Goal: Task Accomplishment & Management: Complete application form

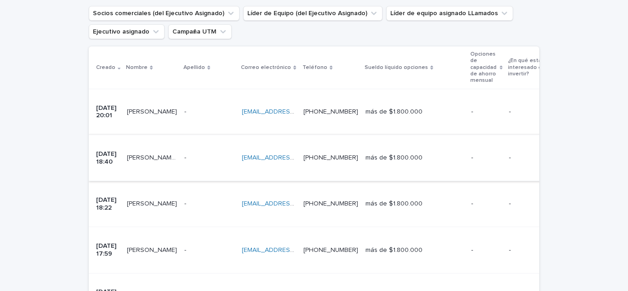
scroll to position [184, 0]
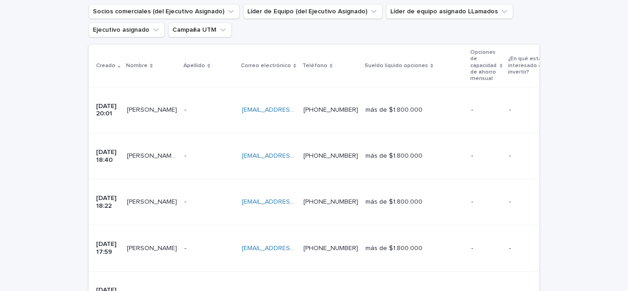
click at [115, 103] on font "[DATE] 20:01" at bounding box center [107, 110] width 22 height 14
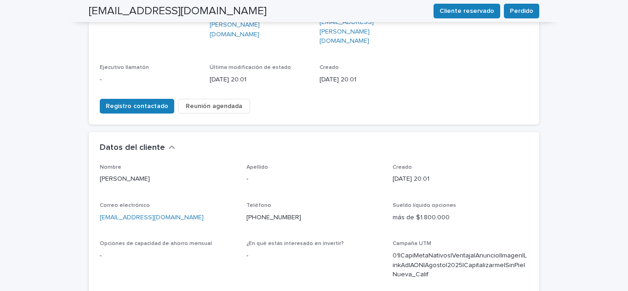
scroll to position [169, 0]
drag, startPoint x: 294, startPoint y: 187, endPoint x: 252, endPoint y: 187, distance: 42.3
click at [252, 212] on p "[PHONE_NUMBER]" at bounding box center [314, 217] width 136 height 10
copy font "963530267"
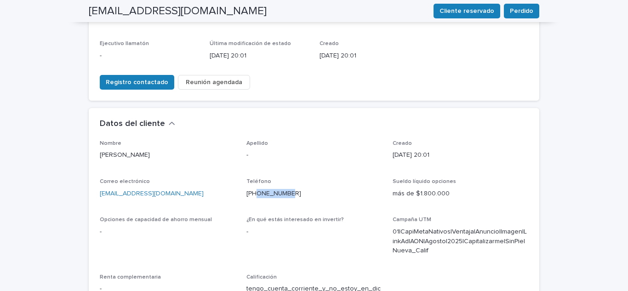
scroll to position [184, 0]
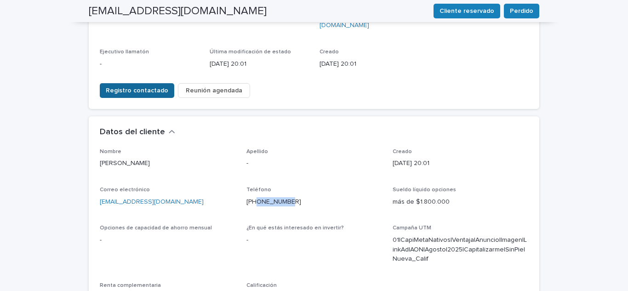
click at [143, 87] on font "Registro contactado" at bounding box center [137, 90] width 62 height 6
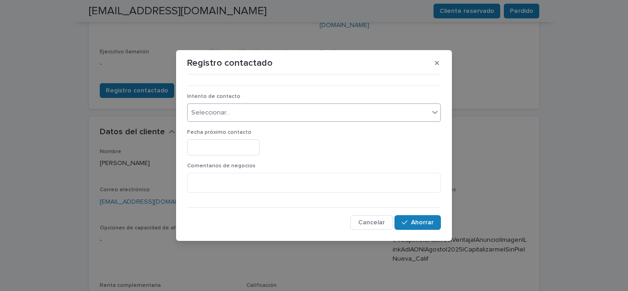
click at [270, 113] on div "Seleccionar..." at bounding box center [307, 112] width 241 height 15
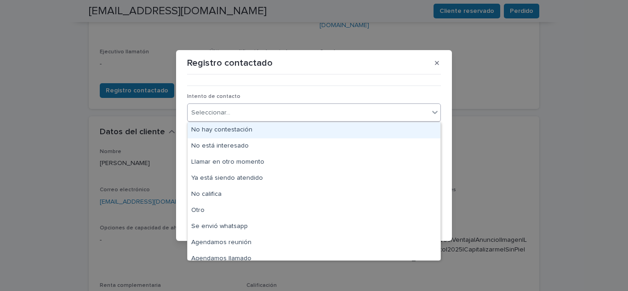
click at [235, 131] on font "No hay contestación" at bounding box center [221, 129] width 61 height 6
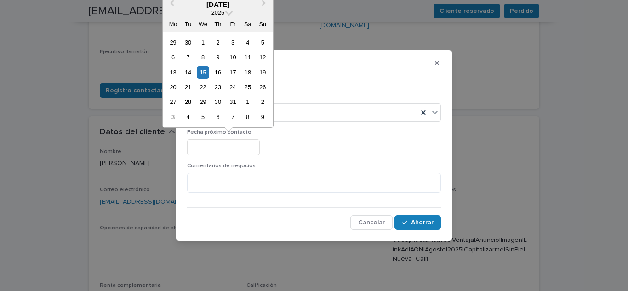
click at [242, 144] on input "text" at bounding box center [223, 147] width 73 height 16
click at [221, 73] on font "16" at bounding box center [218, 72] width 6 height 7
type input "**********"
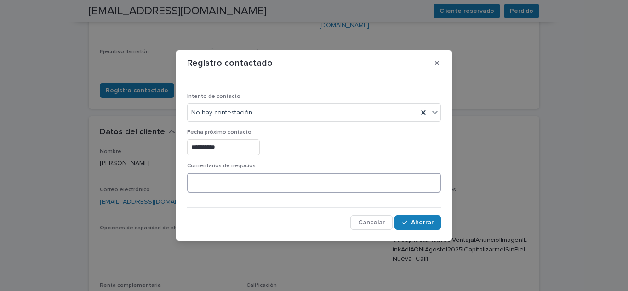
click at [236, 176] on textarea at bounding box center [314, 183] width 254 height 20
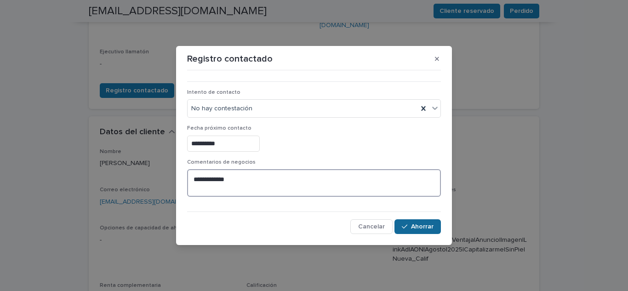
type textarea "**********"
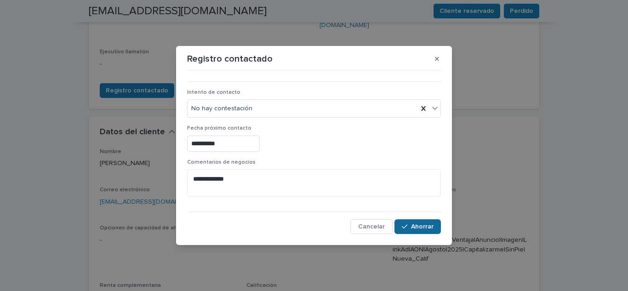
click at [431, 220] on button "Ahorrar" at bounding box center [417, 226] width 46 height 15
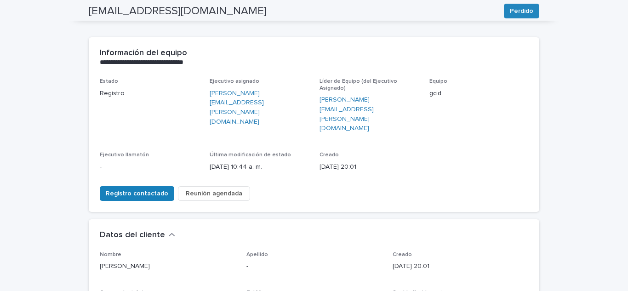
scroll to position [76, 0]
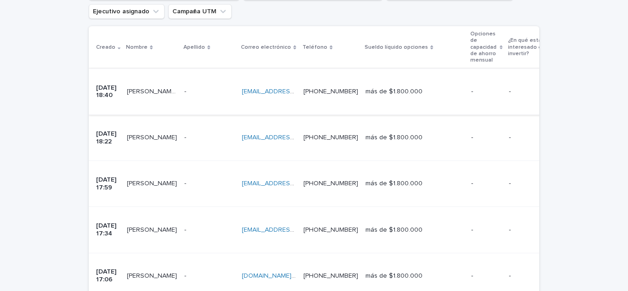
scroll to position [213, 0]
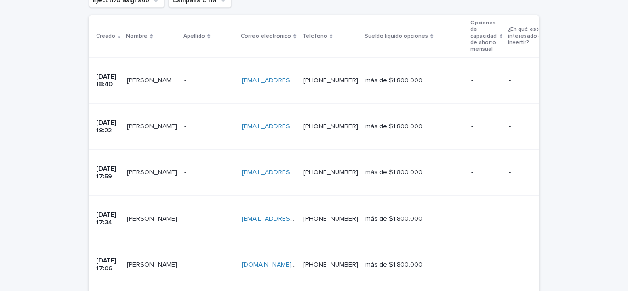
click at [123, 70] on td "[DATE] 18:40" at bounding box center [106, 80] width 34 height 46
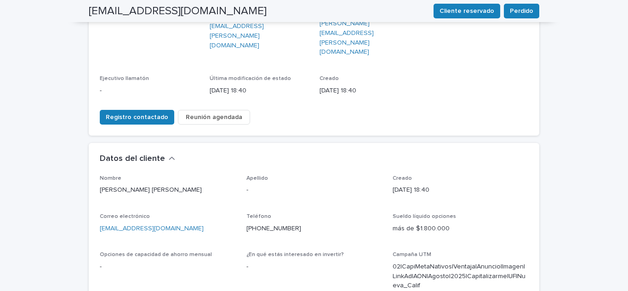
scroll to position [169, 0]
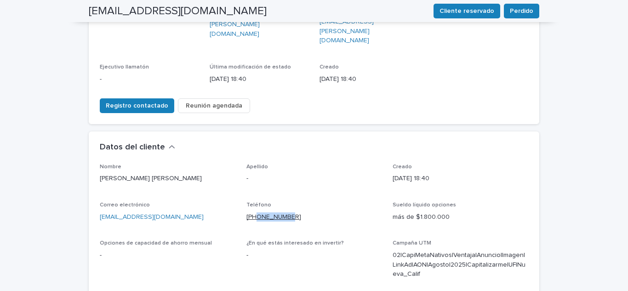
drag, startPoint x: 286, startPoint y: 189, endPoint x: 253, endPoint y: 189, distance: 33.5
click at [253, 212] on p "[PHONE_NUMBER]" at bounding box center [314, 217] width 136 height 10
copy font "998161333"
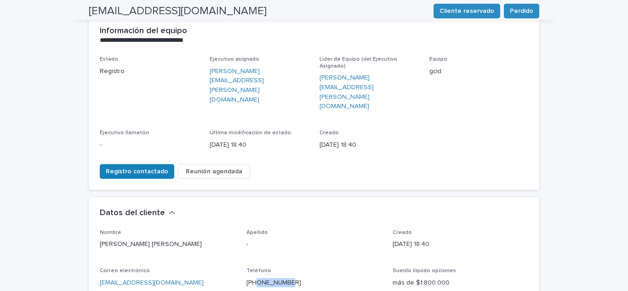
scroll to position [92, 0]
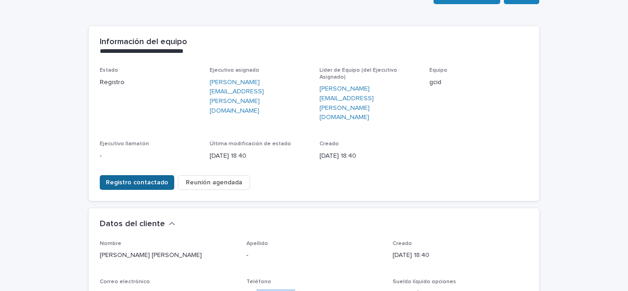
click at [146, 179] on font "Registro contactado" at bounding box center [137, 182] width 62 height 6
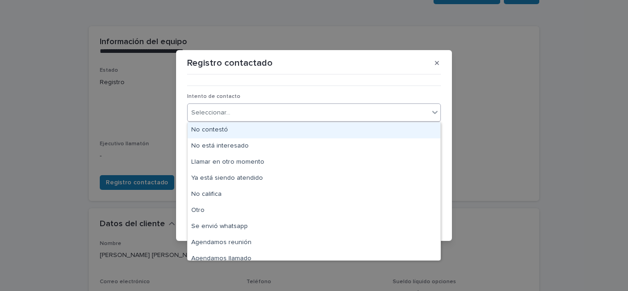
click at [222, 108] on div "Seleccionar..." at bounding box center [210, 113] width 39 height 10
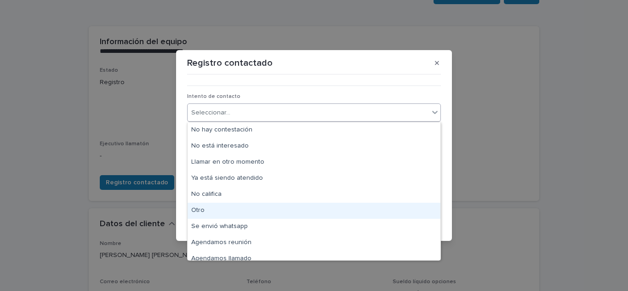
scroll to position [7, 0]
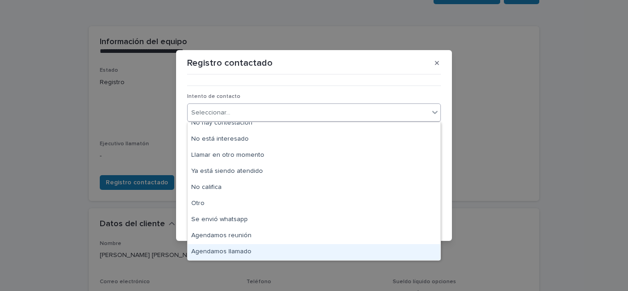
drag, startPoint x: 224, startPoint y: 243, endPoint x: 222, endPoint y: 249, distance: 5.8
click at [223, 249] on font "Agendamos llamado" at bounding box center [221, 251] width 60 height 6
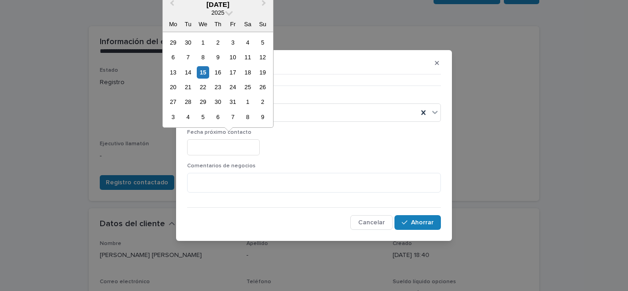
click at [232, 149] on input "text" at bounding box center [223, 147] width 73 height 16
click at [220, 73] on font "16" at bounding box center [218, 72] width 6 height 7
type input "**********"
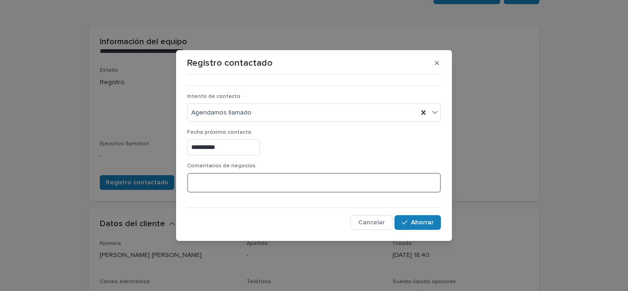
click at [239, 182] on textarea at bounding box center [314, 183] width 254 height 20
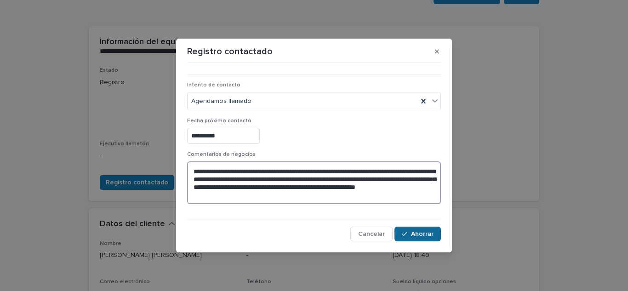
type textarea "**********"
click at [423, 236] on font "Ahorrar" at bounding box center [422, 234] width 23 height 6
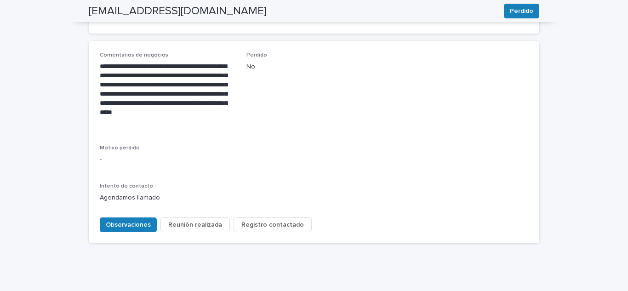
scroll to position [483, 0]
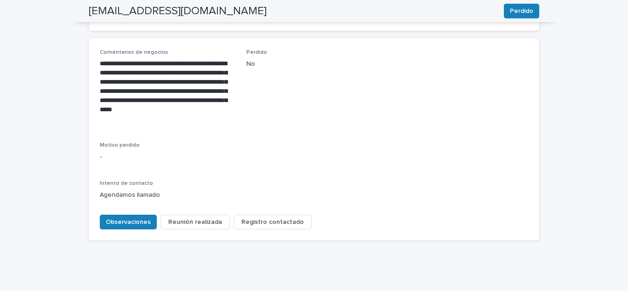
click at [283, 219] on font "Registro contactado" at bounding box center [272, 222] width 62 height 6
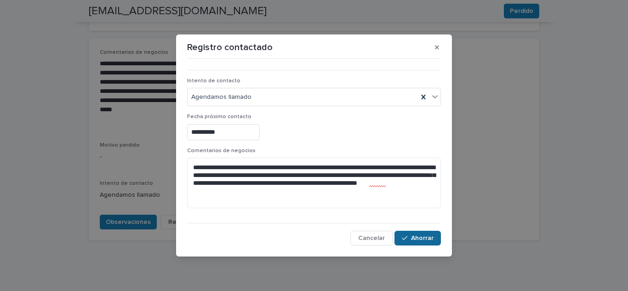
click at [399, 238] on button "Ahorrar" at bounding box center [417, 238] width 46 height 15
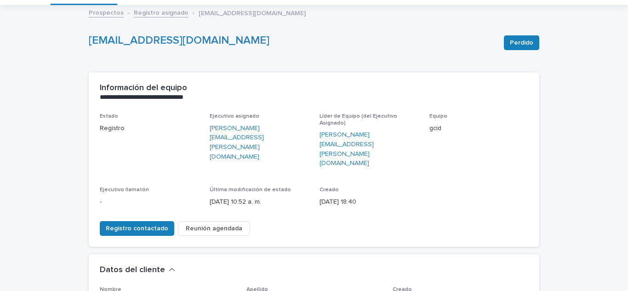
scroll to position [0, 0]
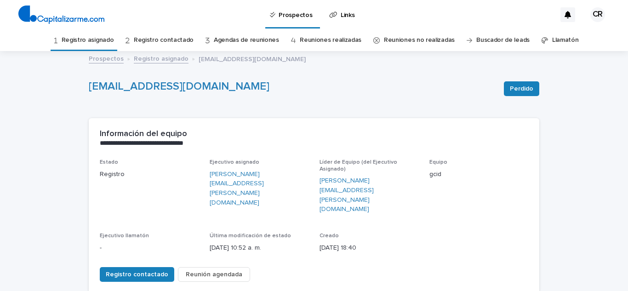
click at [148, 36] on link "Registro contactado" at bounding box center [164, 40] width 60 height 22
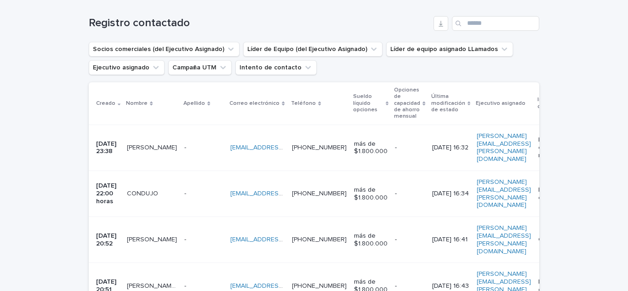
scroll to position [169, 0]
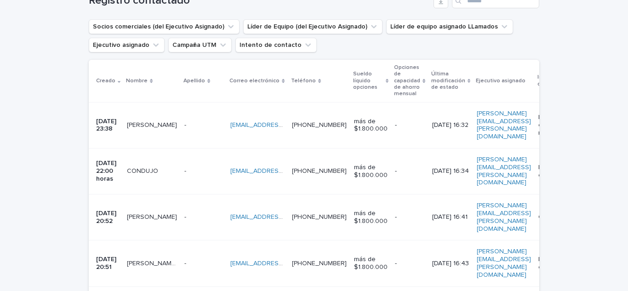
click at [438, 50] on ul "Socios comerciales (del Ejecutivo Asignado) Líder de Equipo (del Ejecutivo Asig…" at bounding box center [314, 35] width 454 height 37
click at [346, 125] on p "[PHONE_NUMBER]" at bounding box center [320, 124] width 57 height 10
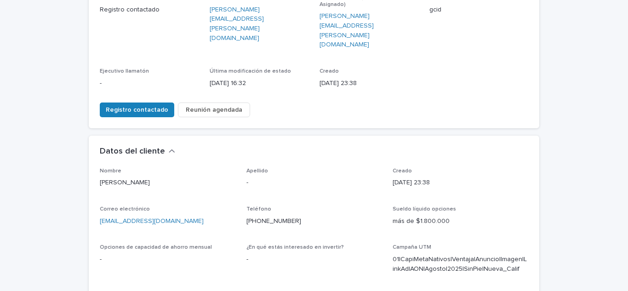
scroll to position [184, 0]
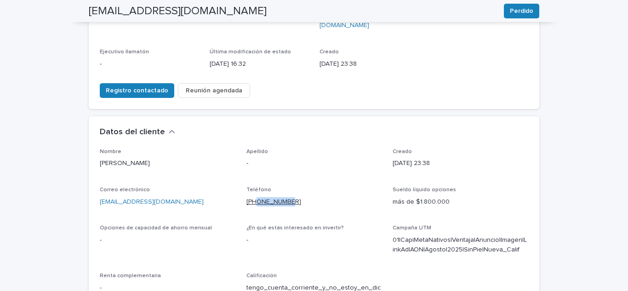
drag, startPoint x: 291, startPoint y: 173, endPoint x: 255, endPoint y: 172, distance: 35.8
click at [255, 197] on p "[PHONE_NUMBER]" at bounding box center [314, 202] width 136 height 10
copy font "931927124"
click at [137, 87] on font "Registro contactado" at bounding box center [137, 90] width 62 height 6
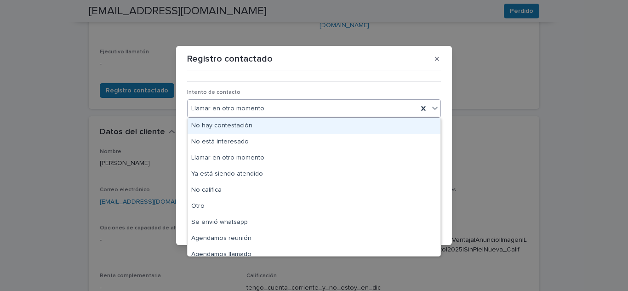
click at [277, 113] on div "Llamar en otro momento" at bounding box center [302, 108] width 230 height 15
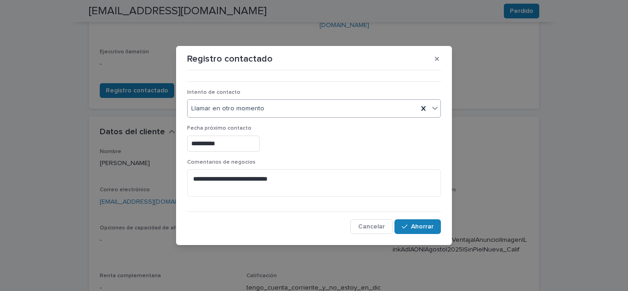
click at [277, 113] on div "Llamar en otro momento" at bounding box center [302, 108] width 230 height 15
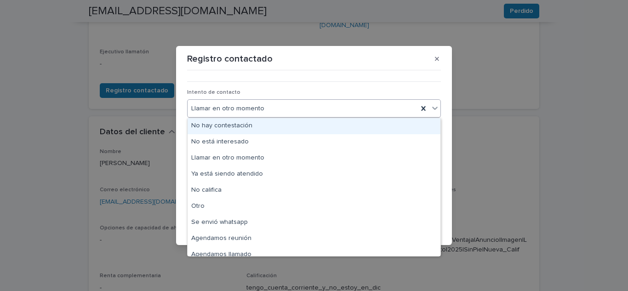
click at [277, 113] on div "Llamar en otro momento" at bounding box center [302, 108] width 230 height 15
click at [244, 128] on font "No hay contestación" at bounding box center [221, 125] width 61 height 6
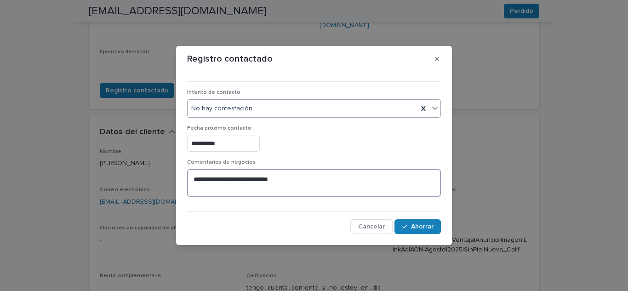
click at [264, 189] on textarea "**********" at bounding box center [314, 183] width 254 height 28
type textarea "**********"
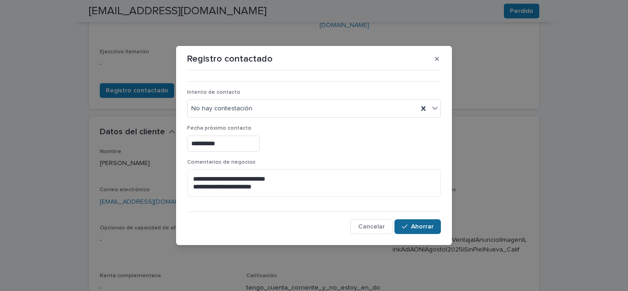
click at [421, 228] on font "Ahorrar" at bounding box center [422, 226] width 23 height 6
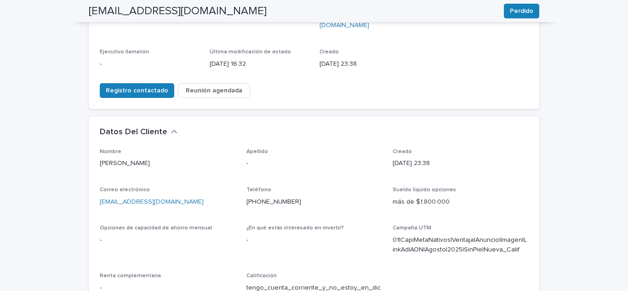
scroll to position [188, 0]
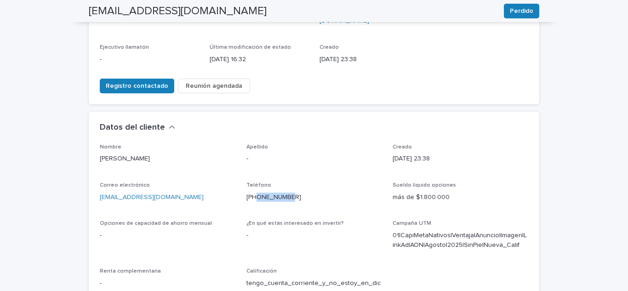
drag, startPoint x: 288, startPoint y: 167, endPoint x: 255, endPoint y: 164, distance: 32.7
click at [255, 192] on p "[PHONE_NUMBER]" at bounding box center [314, 197] width 136 height 10
copy font "931927124"
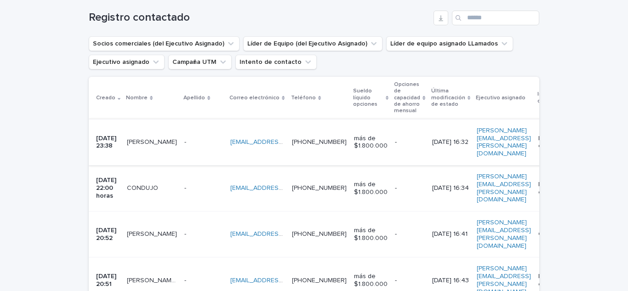
scroll to position [152, 0]
click at [113, 134] on p "[DATE] 23:38" at bounding box center [107, 142] width 23 height 16
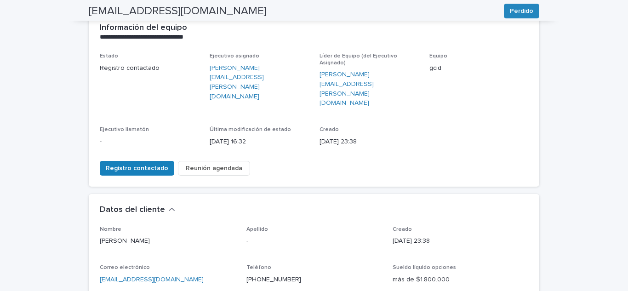
scroll to position [106, 0]
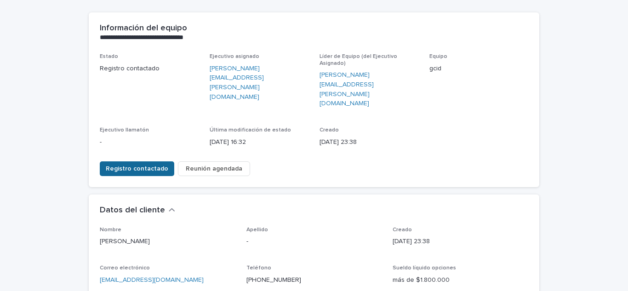
click at [147, 164] on span "Registro contactado" at bounding box center [137, 168] width 62 height 9
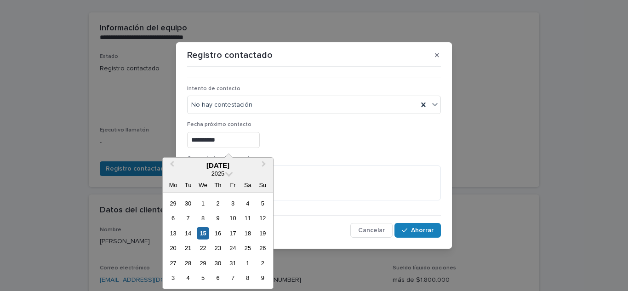
click at [228, 142] on input "**********" at bounding box center [223, 140] width 73 height 16
click at [220, 232] on font "16" at bounding box center [218, 233] width 6 height 7
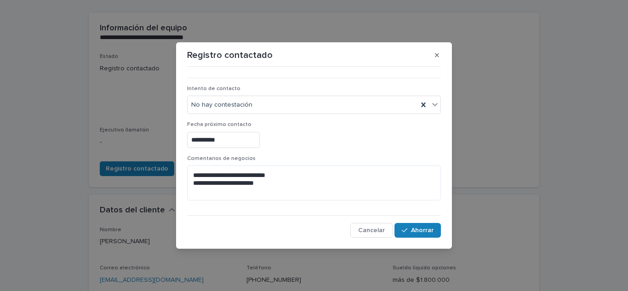
type input "**********"
click at [426, 232] on font "Ahorrar" at bounding box center [422, 230] width 23 height 6
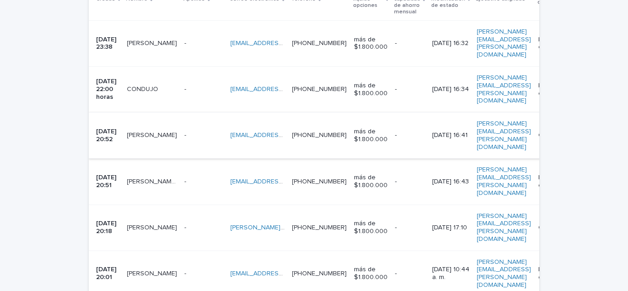
scroll to position [244, 0]
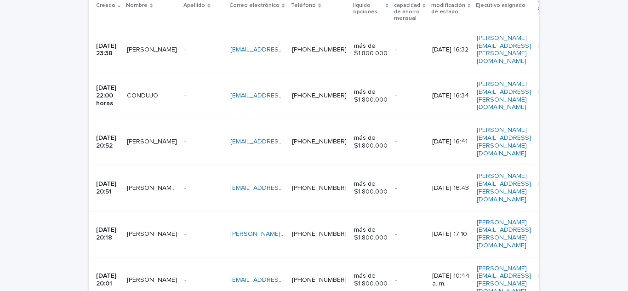
click at [114, 84] on p "[DATE] 22:00 horas" at bounding box center [107, 95] width 23 height 23
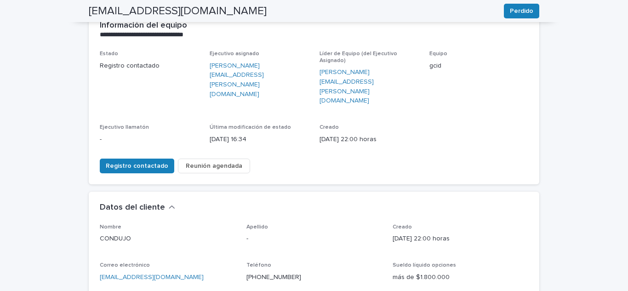
scroll to position [105, 0]
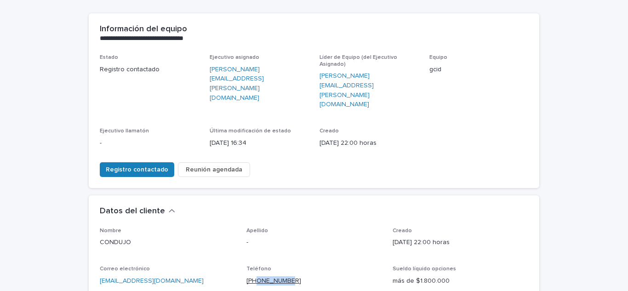
drag, startPoint x: 292, startPoint y: 251, endPoint x: 255, endPoint y: 249, distance: 37.3
click at [255, 276] on p "[PHONE_NUMBER]" at bounding box center [314, 281] width 136 height 10
copy font "990109663"
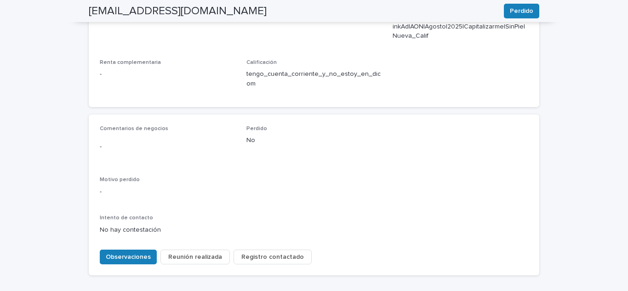
scroll to position [442, 0]
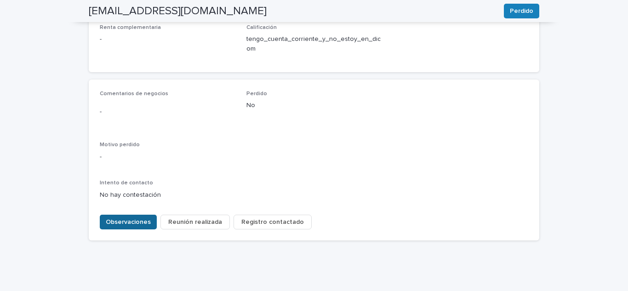
click at [135, 219] on font "Observaciones" at bounding box center [128, 222] width 45 height 6
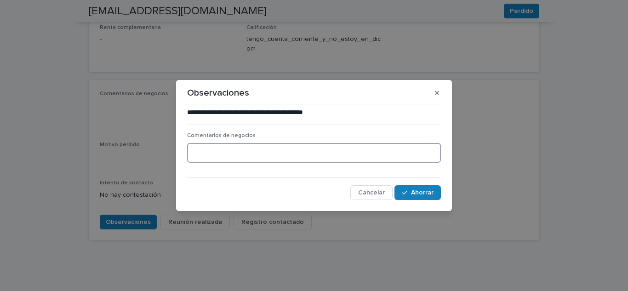
click at [224, 150] on textarea at bounding box center [314, 153] width 254 height 20
click at [275, 149] on textarea at bounding box center [314, 153] width 254 height 20
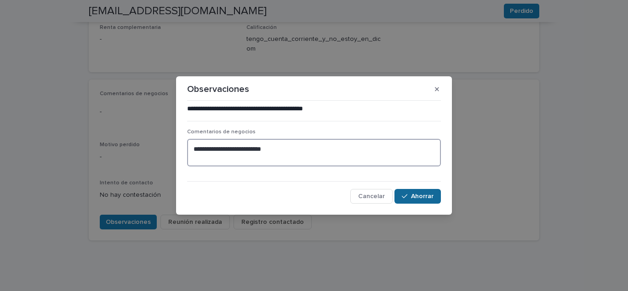
type textarea "**********"
click at [420, 198] on font "Ahorrar" at bounding box center [422, 196] width 23 height 6
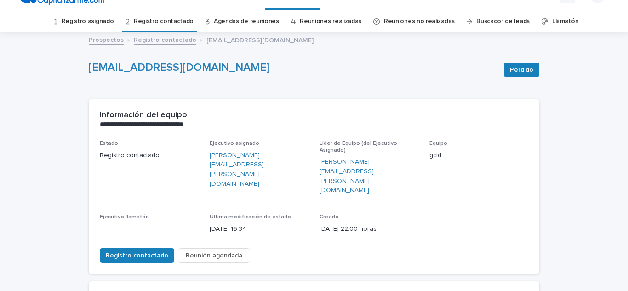
scroll to position [15, 0]
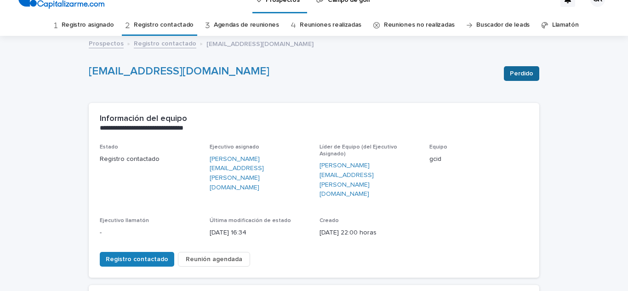
click at [518, 73] on font "Perdido" at bounding box center [520, 73] width 23 height 6
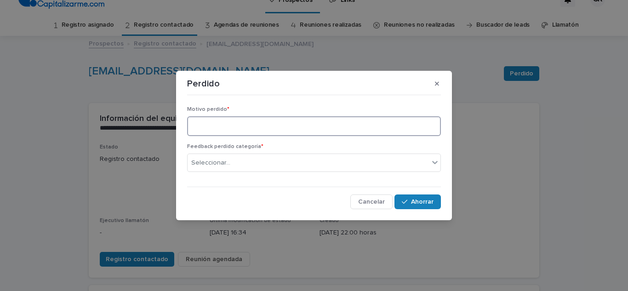
click at [323, 128] on textarea at bounding box center [314, 126] width 254 height 20
click at [322, 129] on textarea at bounding box center [314, 126] width 254 height 20
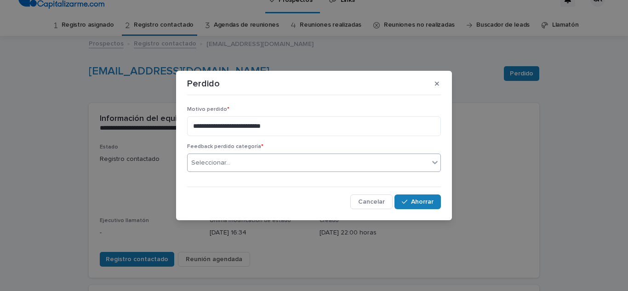
click at [238, 161] on div "Seleccionar..." at bounding box center [307, 162] width 241 height 15
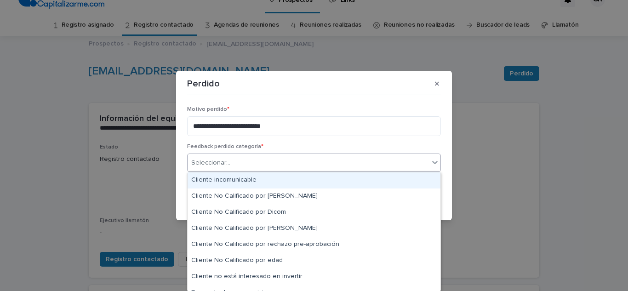
click at [245, 180] on font "Cliente incomunicable" at bounding box center [223, 179] width 65 height 6
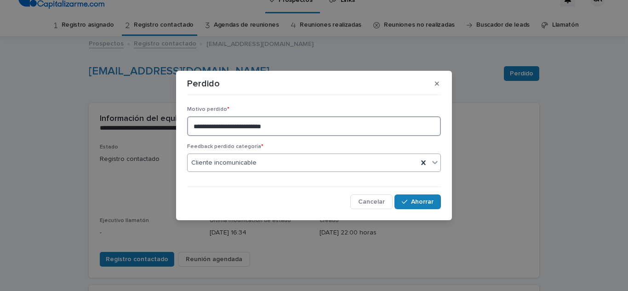
click at [327, 127] on textarea "**********" at bounding box center [314, 126] width 254 height 20
type textarea "**********"
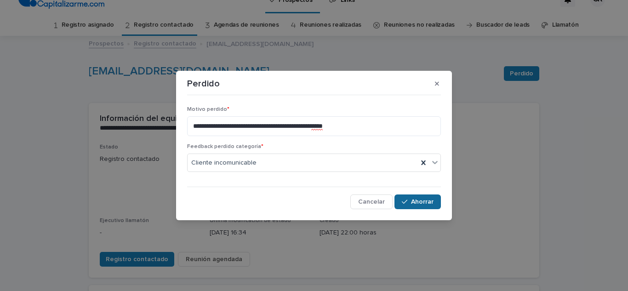
click at [429, 198] on button "Ahorrar" at bounding box center [417, 201] width 46 height 15
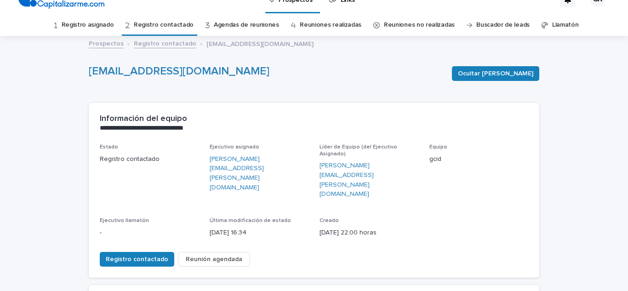
click at [97, 25] on font "Registro asignado" at bounding box center [88, 25] width 52 height 6
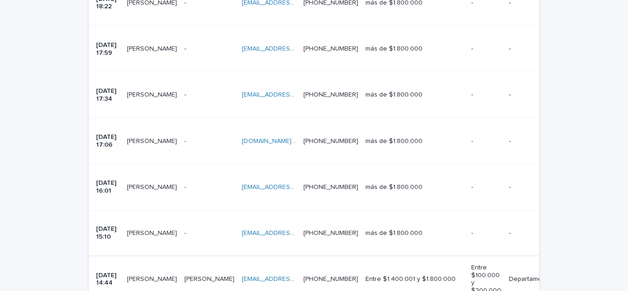
scroll to position [306, 0]
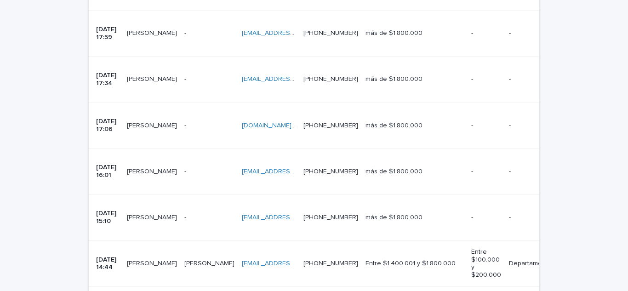
click at [136, 214] on font "[PERSON_NAME]" at bounding box center [152, 217] width 50 height 6
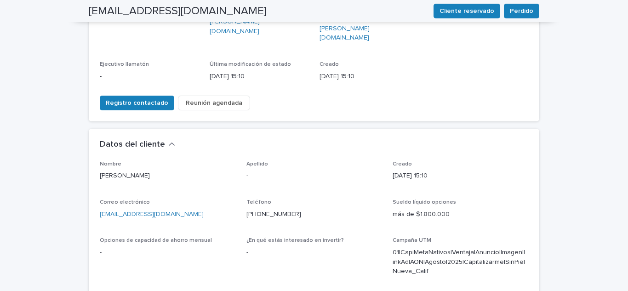
scroll to position [181, 0]
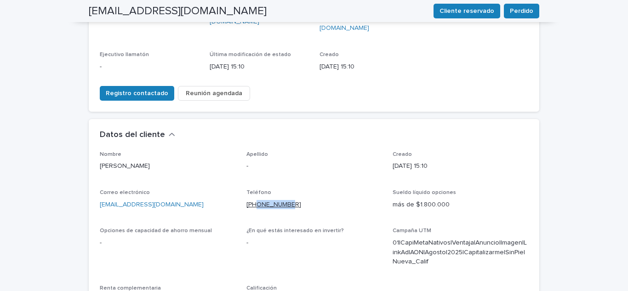
drag, startPoint x: 290, startPoint y: 174, endPoint x: 254, endPoint y: 175, distance: 36.8
click at [254, 200] on p "[PHONE_NUMBER]" at bounding box center [314, 205] width 136 height 10
copy font "948046931"
click at [142, 90] on font "Registro contactado" at bounding box center [137, 93] width 62 height 6
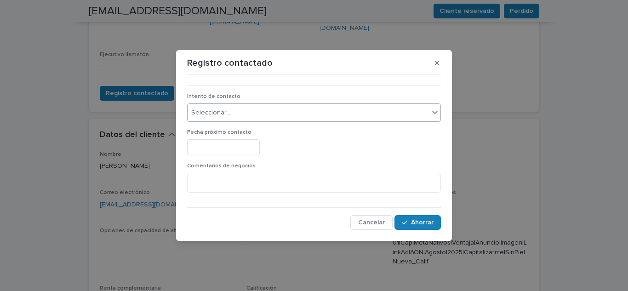
click at [270, 109] on div "Seleccionar..." at bounding box center [307, 112] width 241 height 15
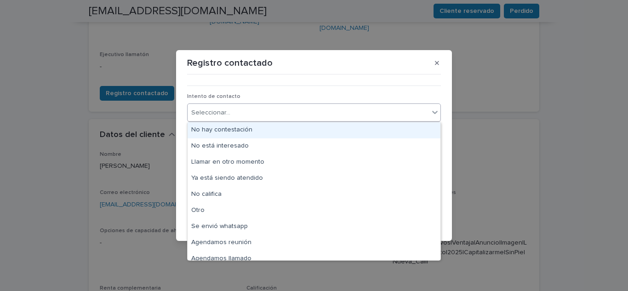
click at [228, 132] on font "No hay contestación" at bounding box center [221, 129] width 61 height 6
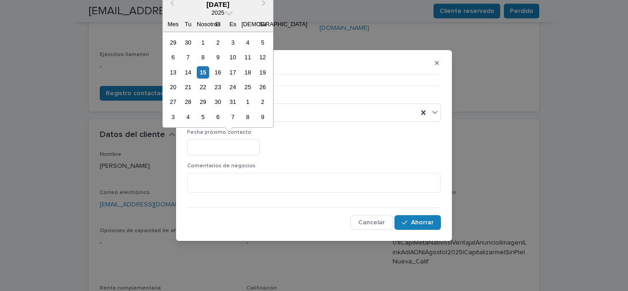
click at [243, 148] on input "text" at bounding box center [223, 147] width 73 height 16
click at [239, 192] on textarea at bounding box center [314, 183] width 254 height 20
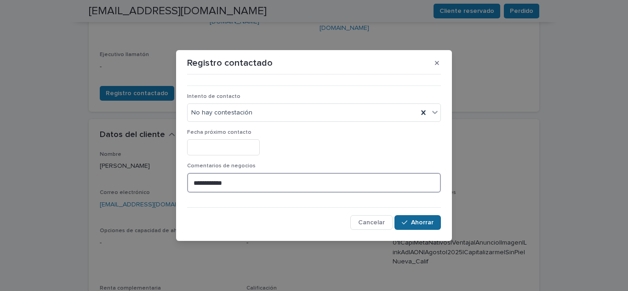
type textarea "**********"
click at [422, 224] on font "Ahorrar" at bounding box center [422, 222] width 23 height 6
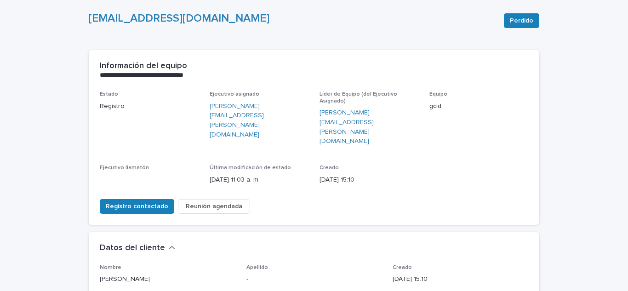
scroll to position [68, 0]
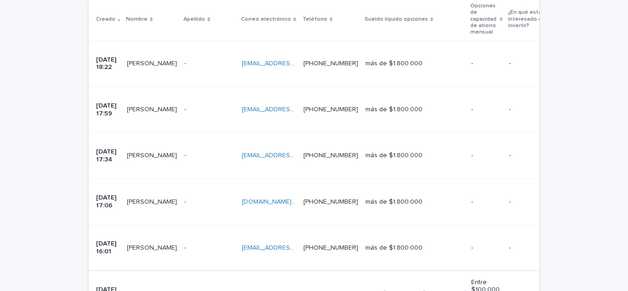
scroll to position [213, 0]
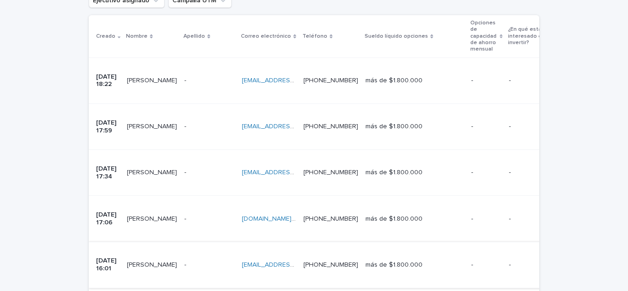
click at [244, 261] on font "[EMAIL_ADDRESS][DOMAIN_NAME]" at bounding box center [294, 264] width 104 height 6
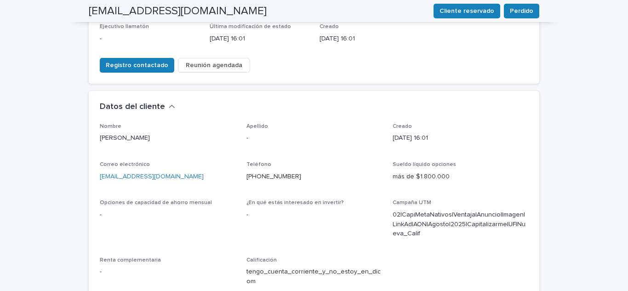
scroll to position [212, 0]
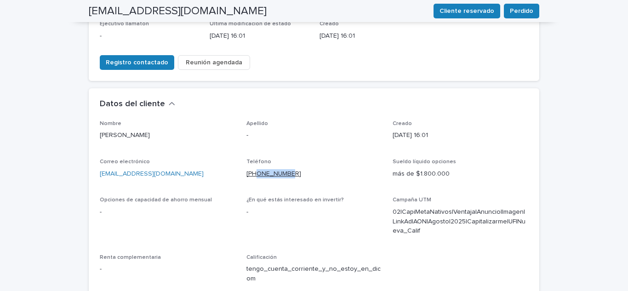
drag, startPoint x: 287, startPoint y: 143, endPoint x: 254, endPoint y: 147, distance: 33.8
click at [254, 169] on p "[PHONE_NUMBER]" at bounding box center [314, 174] width 136 height 10
copy font "991314525"
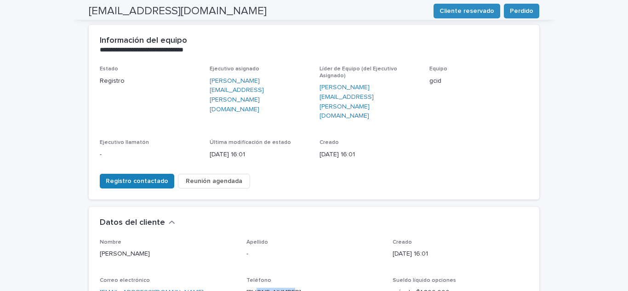
scroll to position [74, 0]
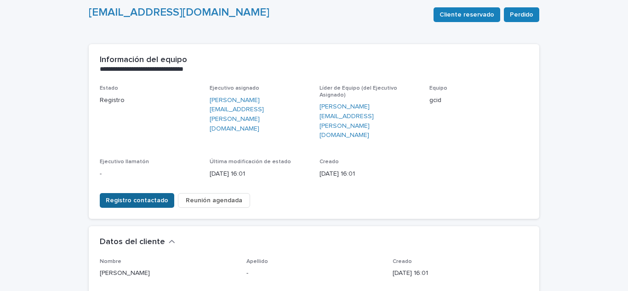
click at [142, 197] on font "Registro contactado" at bounding box center [137, 200] width 62 height 6
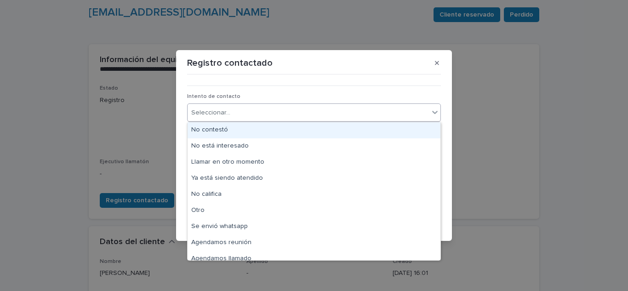
click at [248, 118] on div "Seleccionar..." at bounding box center [307, 112] width 241 height 15
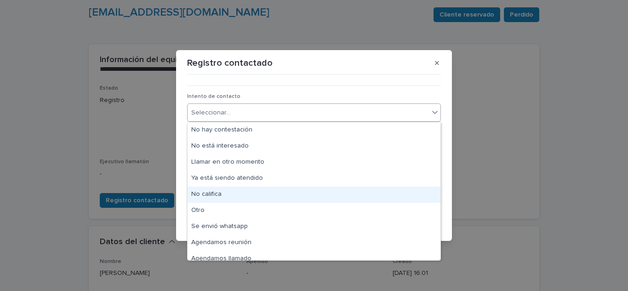
scroll to position [7, 0]
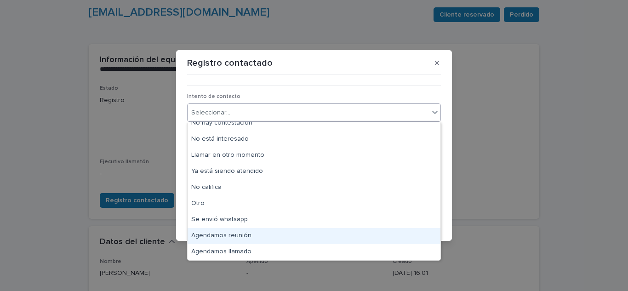
click at [238, 235] on font "Agendamos reunión" at bounding box center [221, 235] width 60 height 6
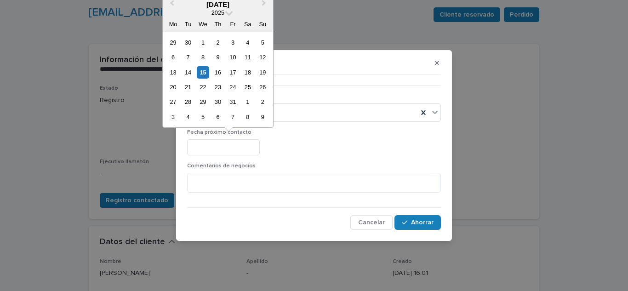
click at [231, 144] on input "text" at bounding box center [223, 147] width 73 height 16
click at [218, 71] on font "16" at bounding box center [218, 72] width 6 height 7
type input "**********"
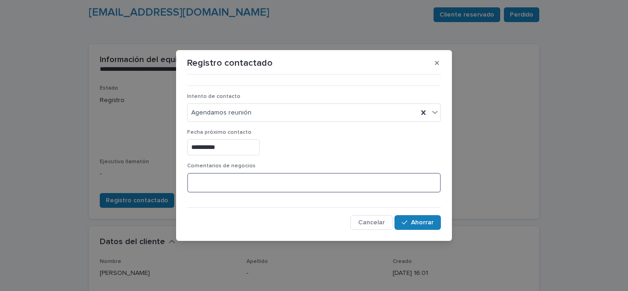
click at [214, 177] on textarea at bounding box center [314, 183] width 254 height 20
type textarea "**********"
click at [425, 216] on button "Ahorrar" at bounding box center [417, 222] width 46 height 15
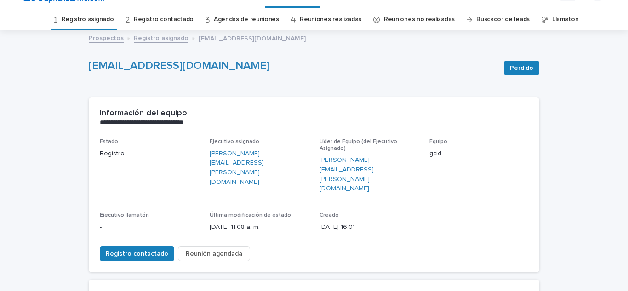
scroll to position [0, 0]
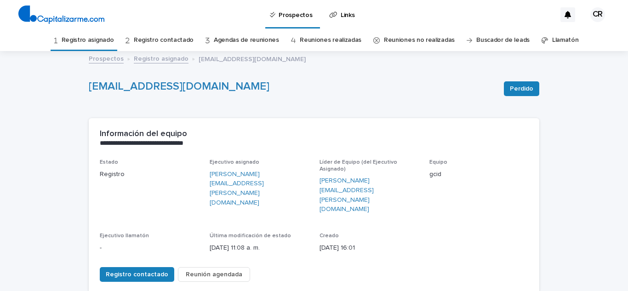
click at [106, 36] on font "Registro asignado" at bounding box center [88, 40] width 52 height 8
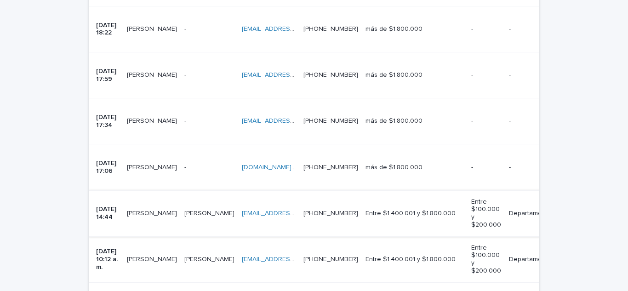
scroll to position [245, 0]
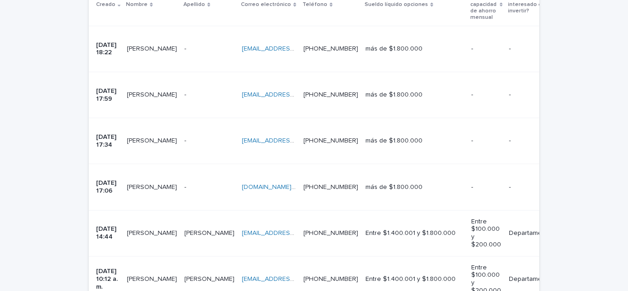
click at [113, 180] on font "[DATE] 17:06" at bounding box center [107, 187] width 22 height 14
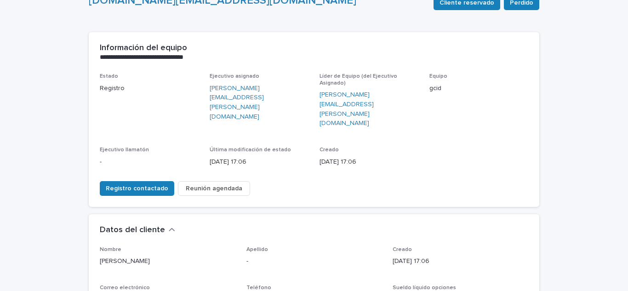
scroll to position [107, 0]
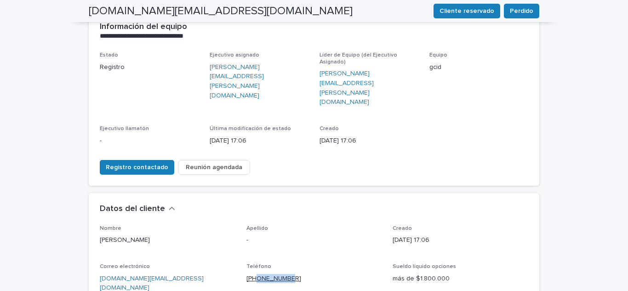
drag, startPoint x: 295, startPoint y: 251, endPoint x: 252, endPoint y: 246, distance: 43.9
click at [252, 274] on p "[PHONE_NUMBER]" at bounding box center [314, 279] width 136 height 10
copy font "990219851"
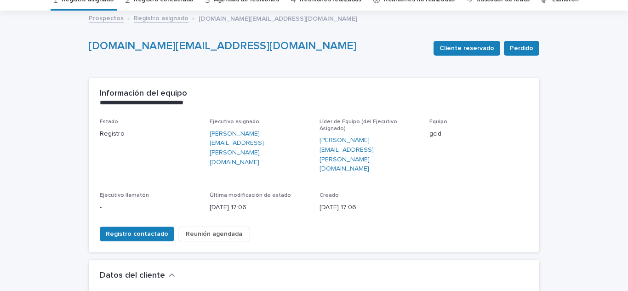
scroll to position [0, 0]
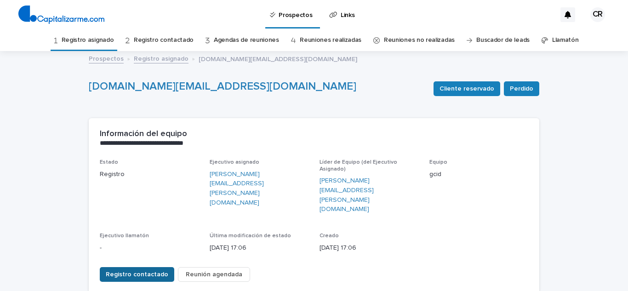
click at [154, 271] on font "Registro contactado" at bounding box center [137, 274] width 62 height 6
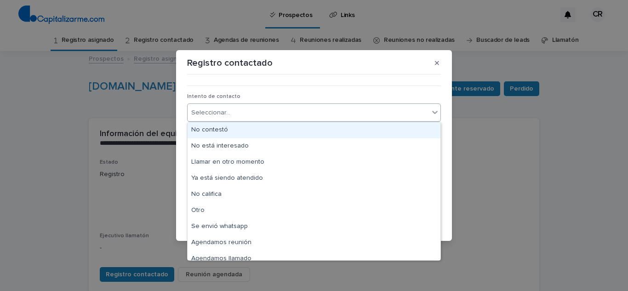
click at [252, 112] on div "Seleccionar..." at bounding box center [307, 112] width 241 height 15
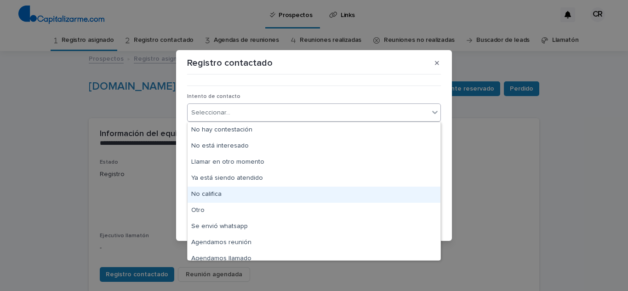
click at [227, 189] on div "No califica" at bounding box center [313, 195] width 253 height 16
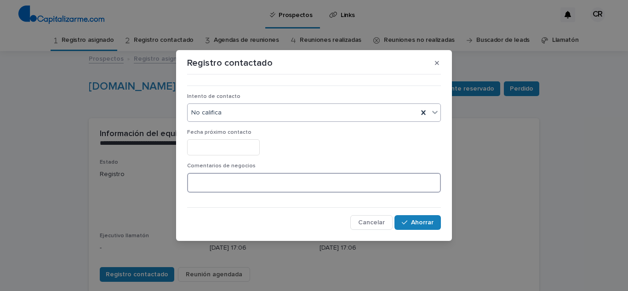
click at [222, 188] on textarea at bounding box center [314, 183] width 254 height 20
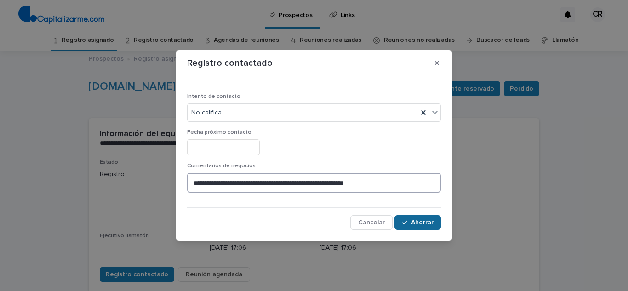
type textarea "**********"
click at [417, 228] on button "Ahorrar" at bounding box center [417, 222] width 46 height 15
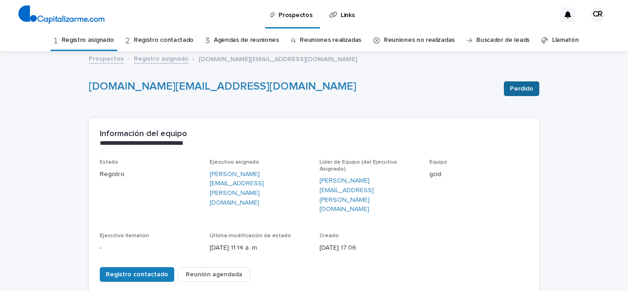
click at [513, 91] on font "Perdido" at bounding box center [520, 88] width 23 height 6
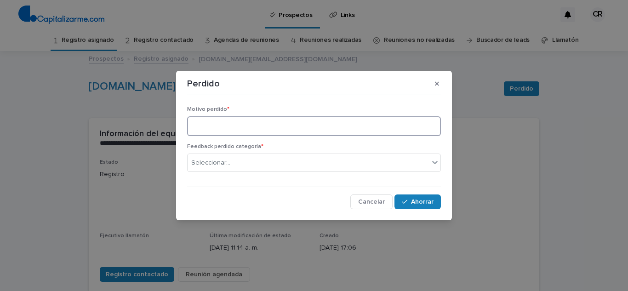
click at [267, 130] on textarea at bounding box center [314, 126] width 254 height 20
type textarea "**********"
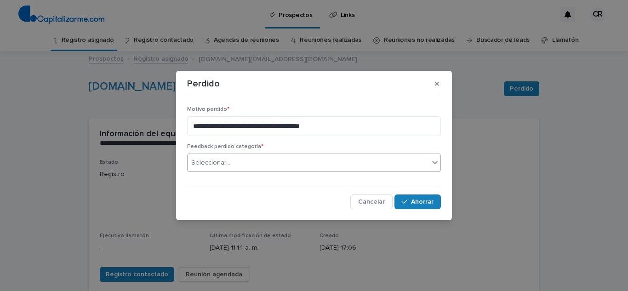
click at [431, 160] on icon at bounding box center [434, 162] width 9 height 9
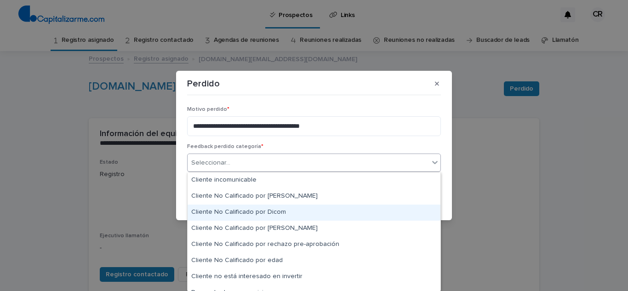
click at [363, 215] on div "Cliente No Calificado por Dicom" at bounding box center [313, 212] width 253 height 16
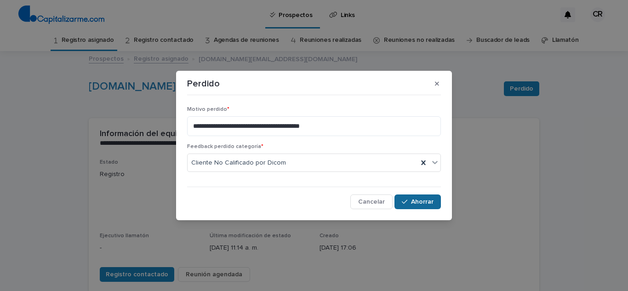
click at [434, 205] on button "Ahorrar" at bounding box center [417, 201] width 46 height 15
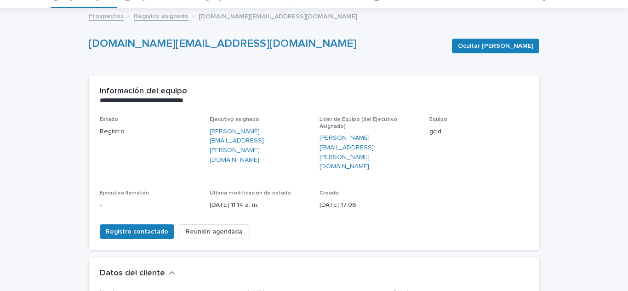
scroll to position [31, 0]
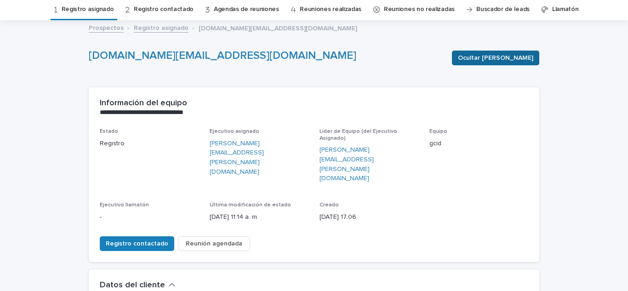
click at [482, 61] on font "Ocultar [PERSON_NAME]" at bounding box center [495, 58] width 75 height 6
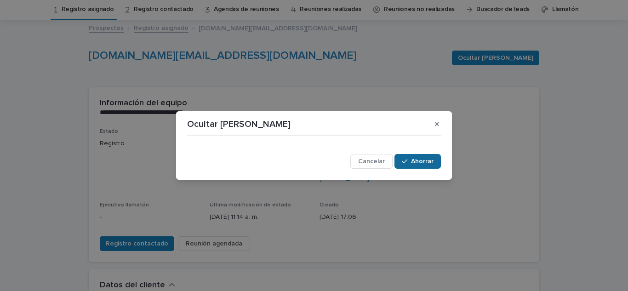
click at [411, 160] on div "button" at bounding box center [406, 161] width 9 height 6
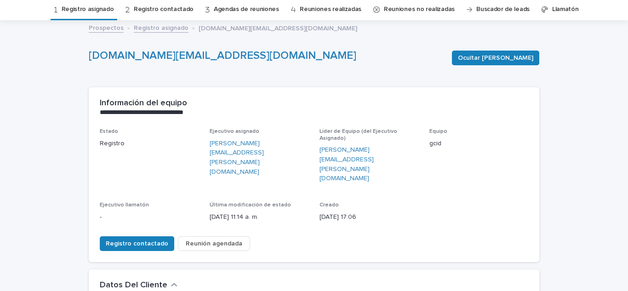
click at [97, 11] on font "Registro asignado" at bounding box center [88, 9] width 52 height 6
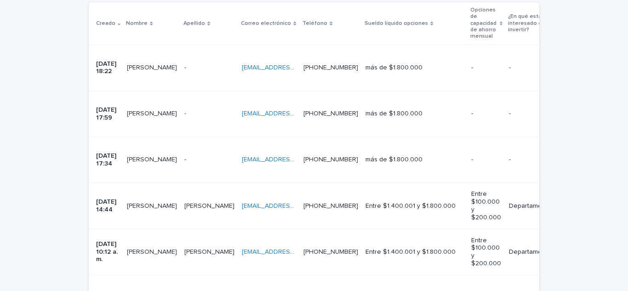
scroll to position [215, 0]
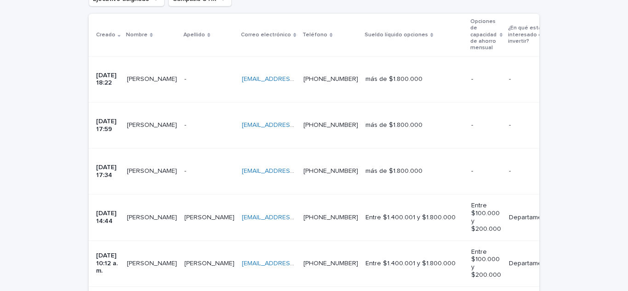
click at [147, 122] on font "[PERSON_NAME]" at bounding box center [152, 125] width 50 height 6
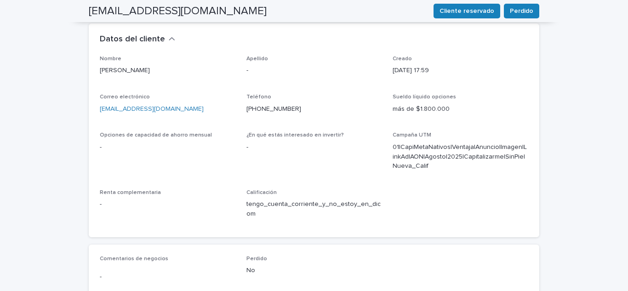
scroll to position [273, 0]
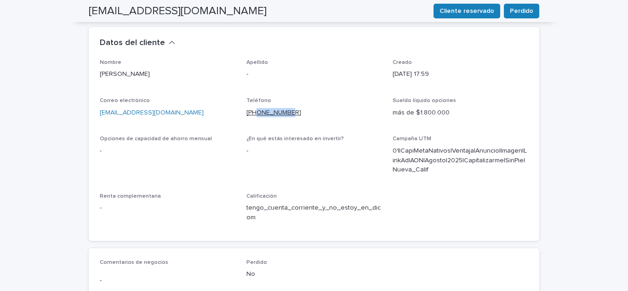
drag, startPoint x: 286, startPoint y: 82, endPoint x: 254, endPoint y: 85, distance: 31.8
click at [254, 108] on p "[PHONE_NUMBER]" at bounding box center [314, 113] width 136 height 10
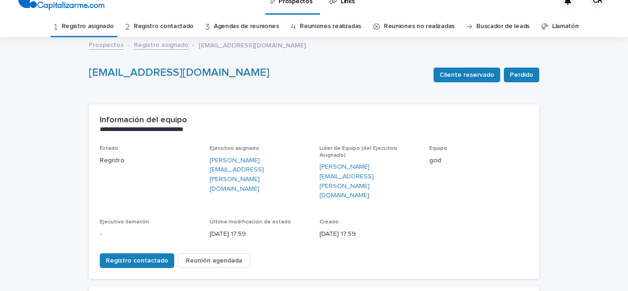
scroll to position [13, 0]
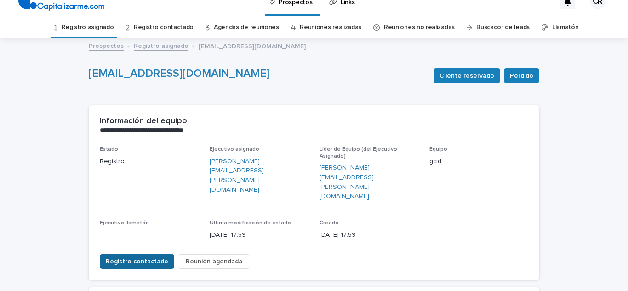
click at [138, 258] on font "Registro contactado" at bounding box center [137, 261] width 62 height 6
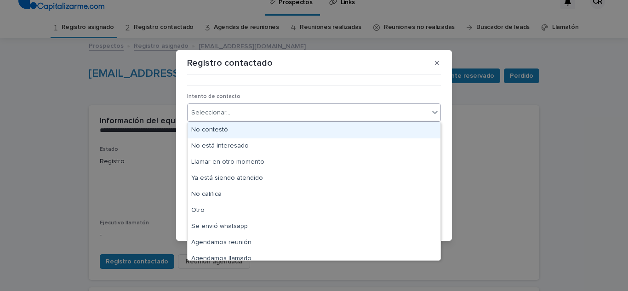
click at [253, 111] on div "Seleccionar..." at bounding box center [307, 112] width 241 height 15
click at [239, 130] on font "No hay contestación" at bounding box center [221, 129] width 61 height 6
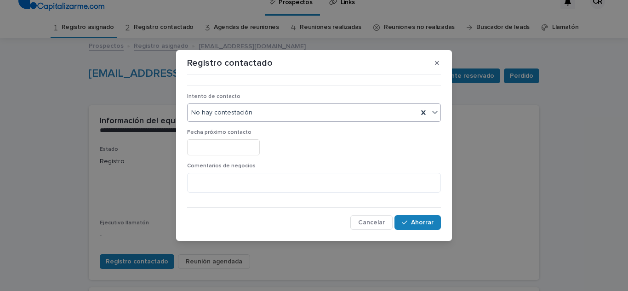
click at [246, 145] on input "text" at bounding box center [223, 147] width 73 height 16
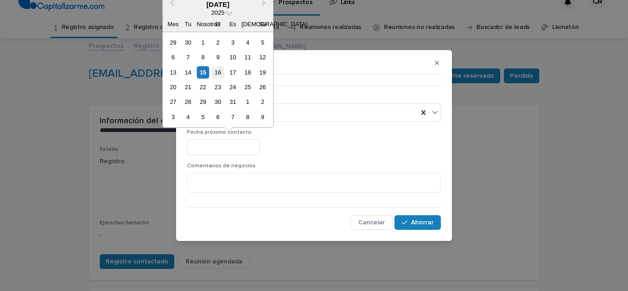
click at [217, 74] on font "16" at bounding box center [218, 72] width 6 height 7
type input "**********"
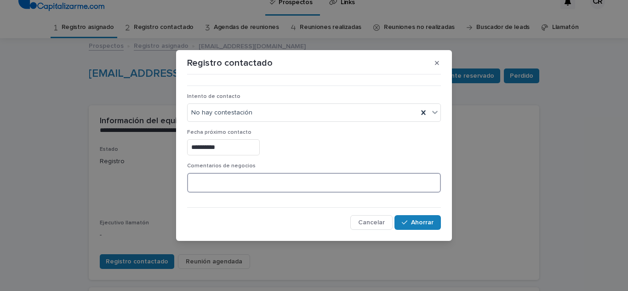
click at [213, 182] on textarea at bounding box center [314, 183] width 254 height 20
click at [213, 181] on textarea at bounding box center [314, 183] width 254 height 20
type textarea "**********"
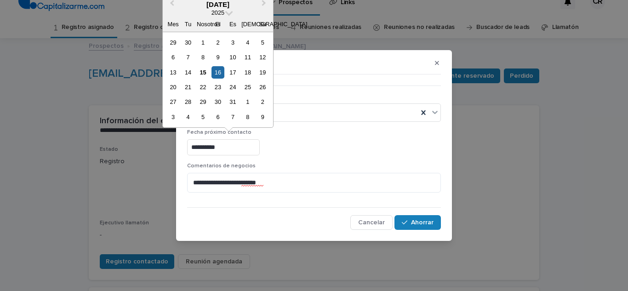
drag, startPoint x: 233, startPoint y: 148, endPoint x: 170, endPoint y: 145, distance: 63.5
click at [170, 145] on div "**********" at bounding box center [314, 145] width 628 height 291
drag, startPoint x: 226, startPoint y: 142, endPoint x: 182, endPoint y: 143, distance: 43.2
click at [182, 143] on section "**********" at bounding box center [314, 145] width 276 height 191
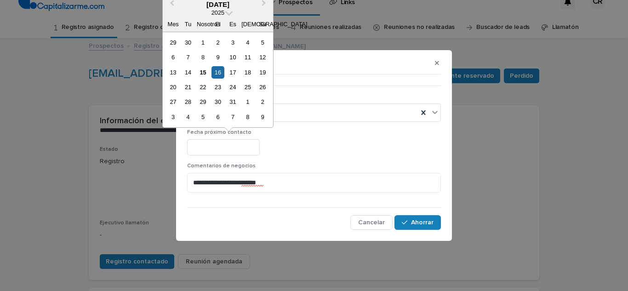
type input "**********"
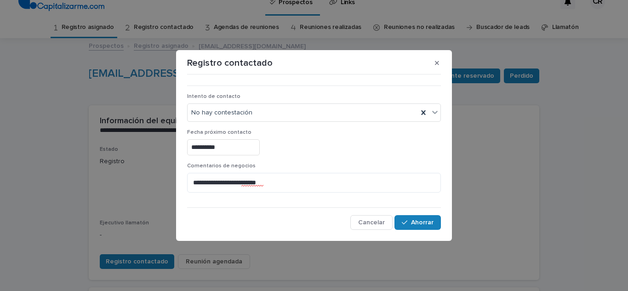
click at [318, 201] on div "**********" at bounding box center [314, 154] width 254 height 152
click at [426, 224] on font "Ahorrar" at bounding box center [422, 222] width 23 height 6
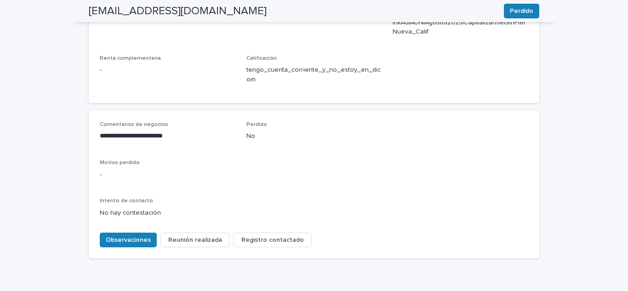
scroll to position [429, 0]
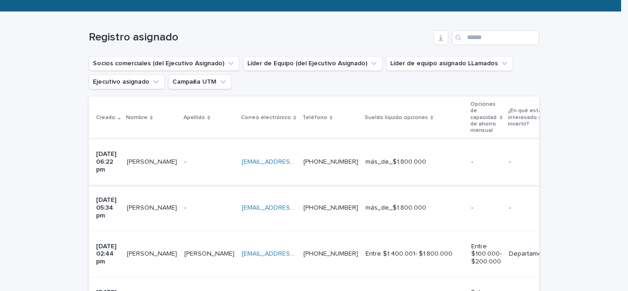
scroll to position [136, 0]
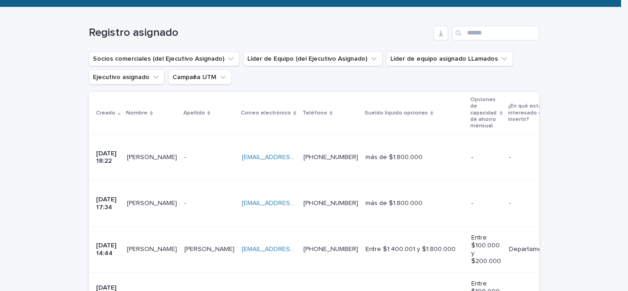
click at [160, 200] on font "[PERSON_NAME]" at bounding box center [152, 203] width 50 height 6
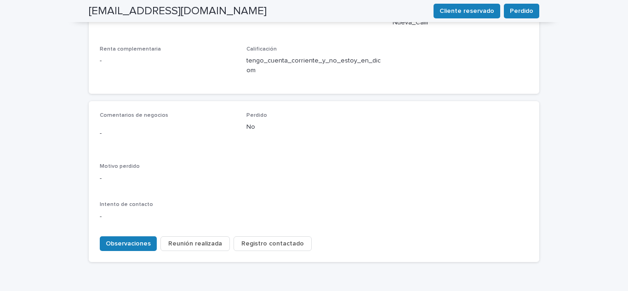
scroll to position [429, 0]
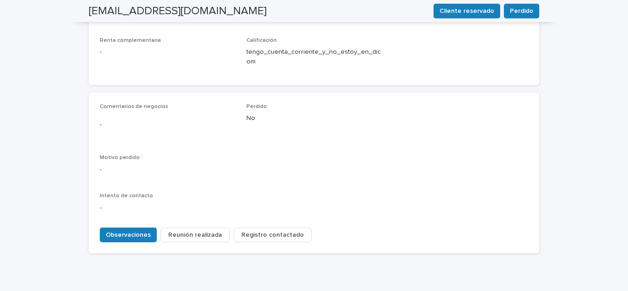
click at [364, 181] on div "Comentarios de negocios - Perdido No Motivo perdido - Intento de contacto -" at bounding box center [314, 161] width 428 height 117
drag, startPoint x: 55, startPoint y: 167, endPoint x: 54, endPoint y: 145, distance: 22.1
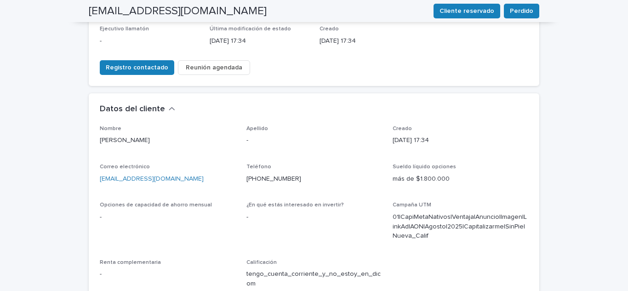
scroll to position [199, 0]
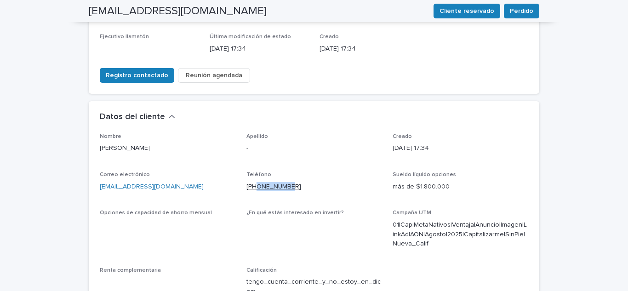
drag, startPoint x: 293, startPoint y: 157, endPoint x: 254, endPoint y: 158, distance: 39.6
click at [254, 182] on p "[PHONE_NUMBER]" at bounding box center [314, 187] width 136 height 10
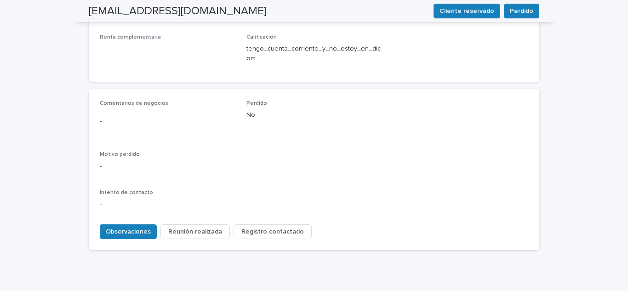
scroll to position [442, 0]
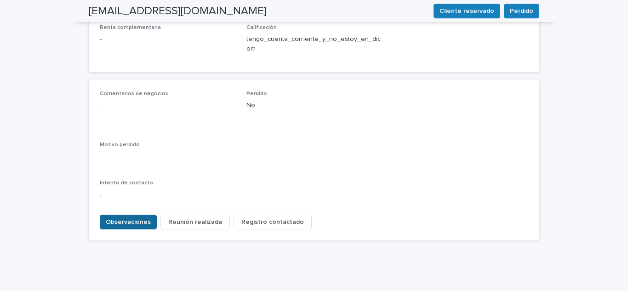
click at [131, 219] on font "Observaciones" at bounding box center [128, 222] width 45 height 6
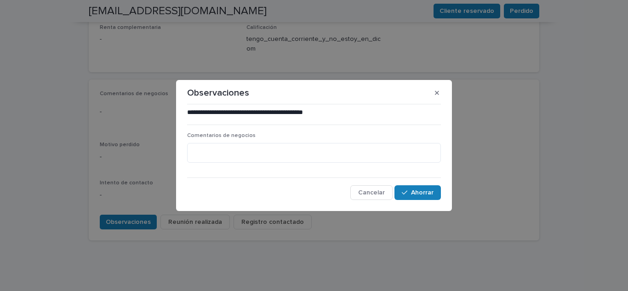
click at [311, 139] on div "Comentarios de negocios" at bounding box center [314, 150] width 254 height 37
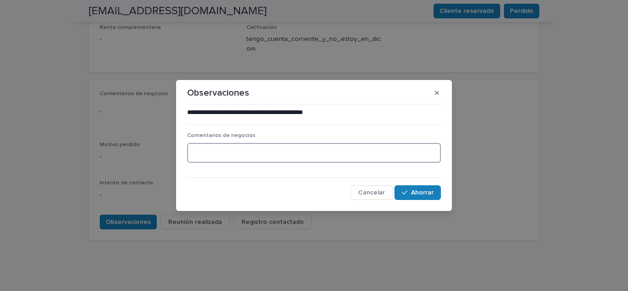
click at [306, 148] on textarea at bounding box center [314, 153] width 254 height 20
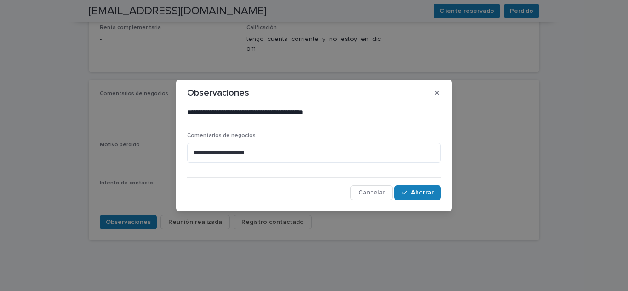
click at [627, 197] on div "**********" at bounding box center [314, 145] width 628 height 291
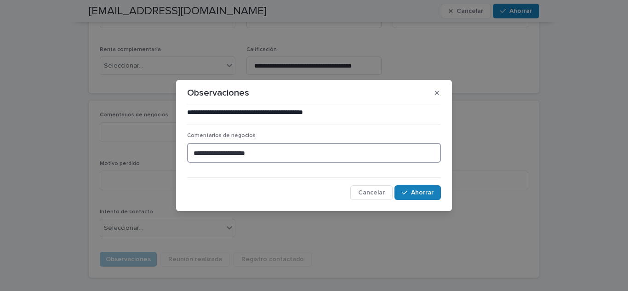
click at [284, 157] on textarea "**********" at bounding box center [314, 153] width 254 height 20
type textarea "**********"
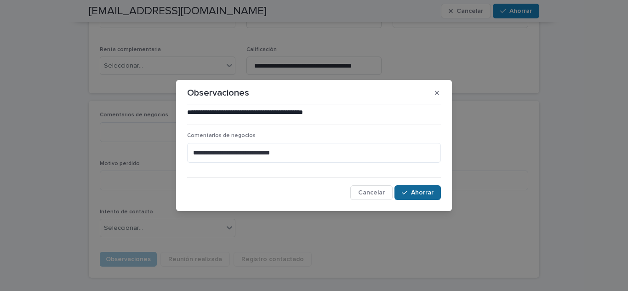
click at [415, 191] on font "Ahorrar" at bounding box center [422, 192] width 23 height 6
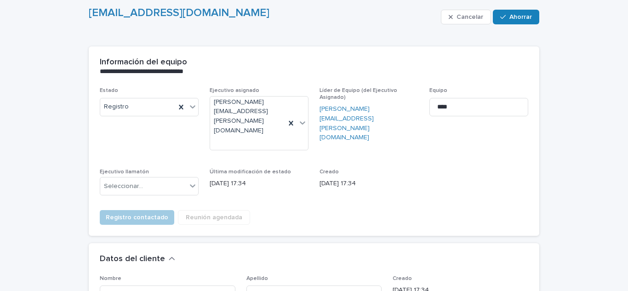
scroll to position [77, 0]
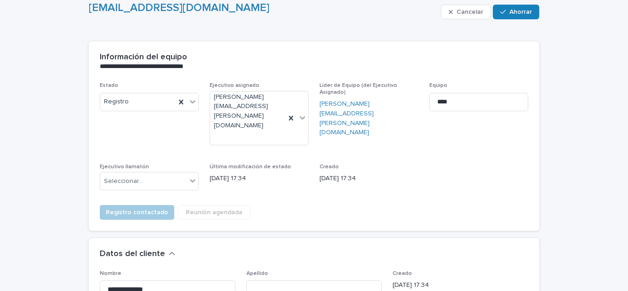
click at [377, 198] on div "Registro contactado Reunión agendada" at bounding box center [314, 211] width 428 height 26
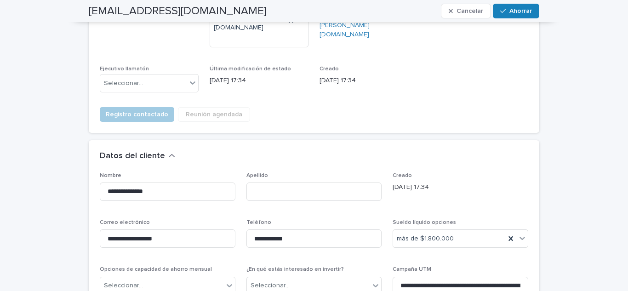
scroll to position [215, 0]
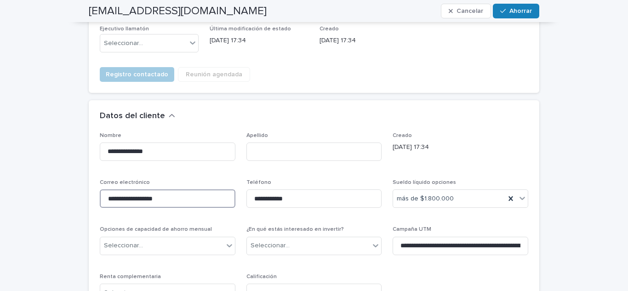
drag, startPoint x: 173, startPoint y: 175, endPoint x: 99, endPoint y: 172, distance: 73.6
click at [100, 189] on input "**********" at bounding box center [168, 198] width 136 height 18
type textarea "**********"
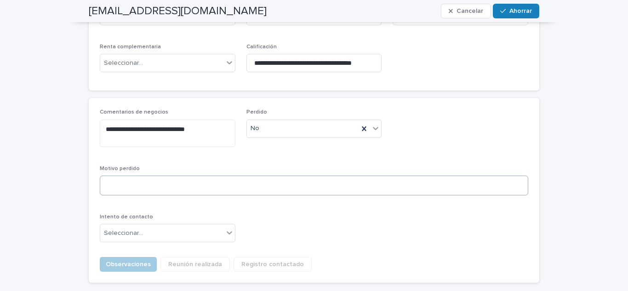
scroll to position [487, 0]
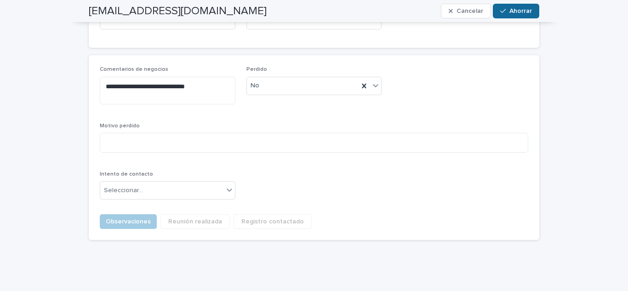
click at [510, 11] on font "Ahorrar" at bounding box center [520, 11] width 23 height 6
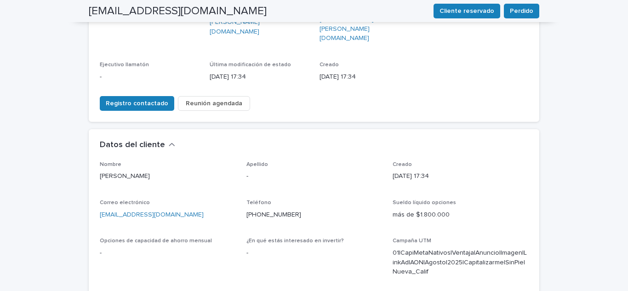
scroll to position [168, 0]
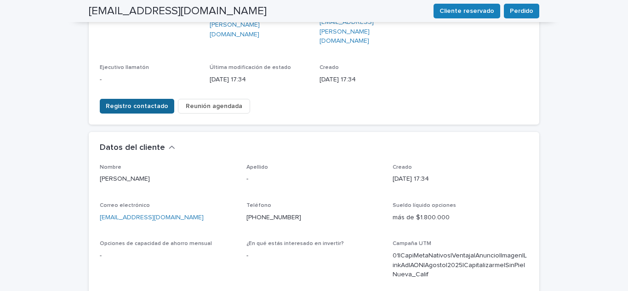
click at [156, 103] on font "Registro contactado" at bounding box center [137, 106] width 62 height 6
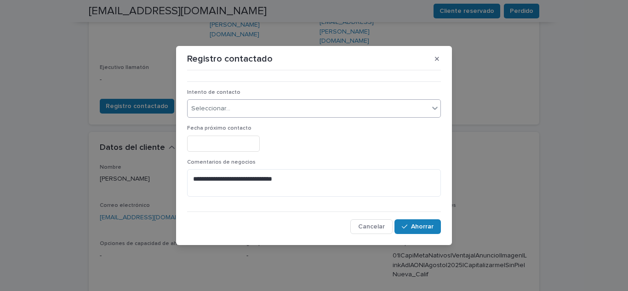
click at [268, 102] on div "Seleccionar..." at bounding box center [307, 108] width 241 height 15
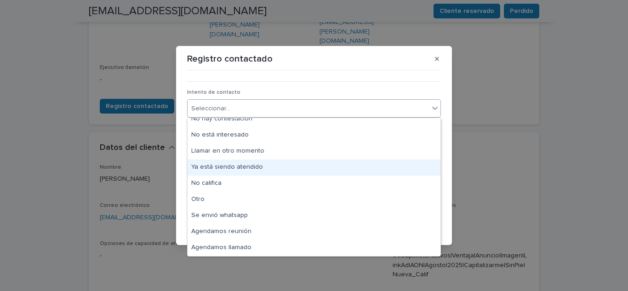
scroll to position [0, 0]
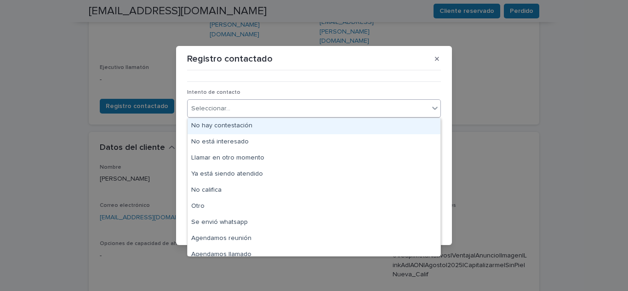
click at [251, 124] on div "No hay contestación" at bounding box center [313, 126] width 253 height 16
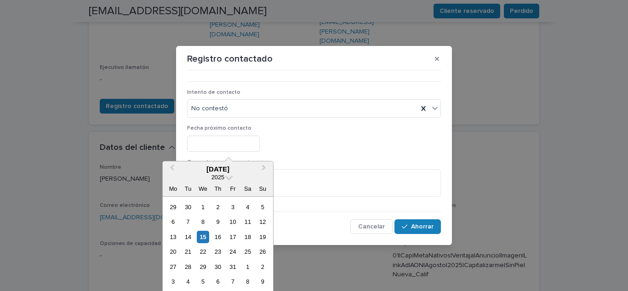
click at [228, 142] on input "text" at bounding box center [223, 144] width 73 height 16
click at [324, 144] on div at bounding box center [314, 144] width 254 height 16
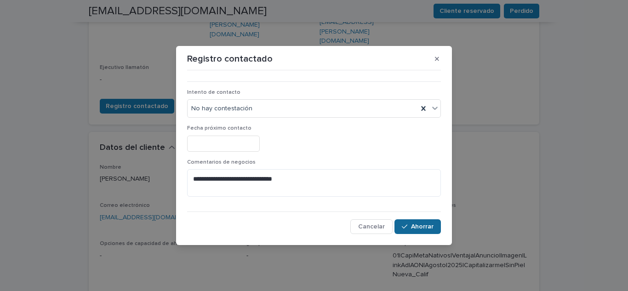
click at [410, 227] on div "button" at bounding box center [406, 226] width 9 height 6
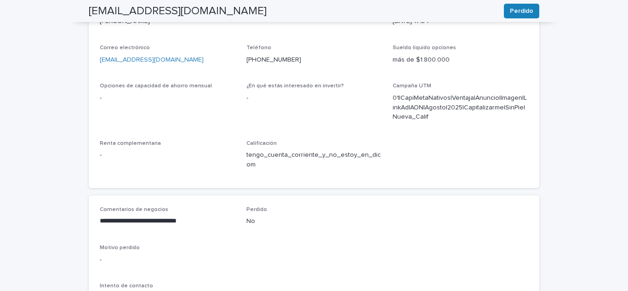
scroll to position [337, 0]
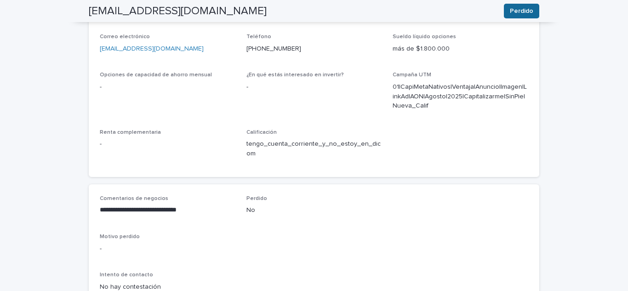
click at [517, 11] on font "Perdido" at bounding box center [520, 11] width 23 height 6
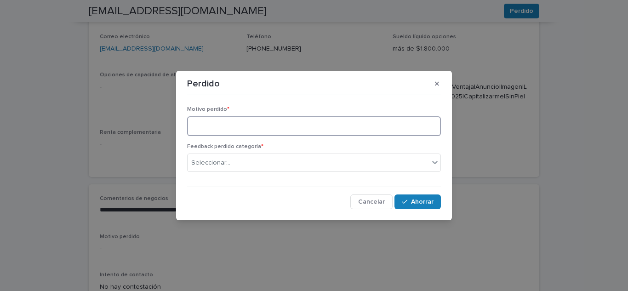
click at [311, 125] on textarea at bounding box center [314, 126] width 254 height 20
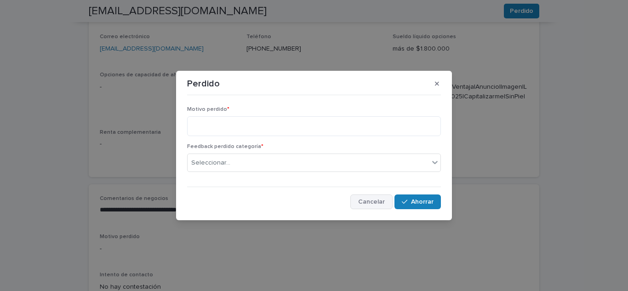
click at [364, 200] on font "Cancelar" at bounding box center [371, 201] width 27 height 6
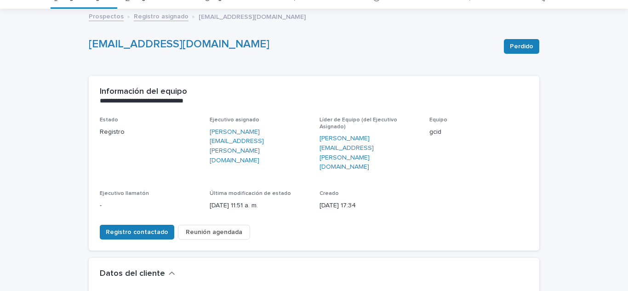
scroll to position [0, 0]
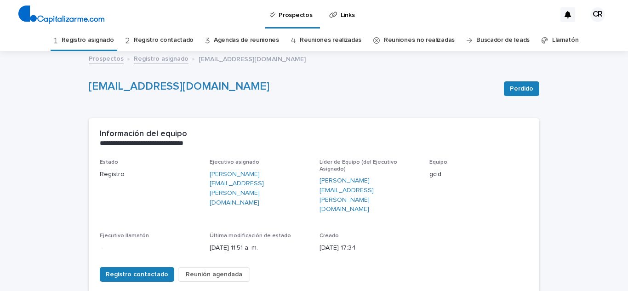
click at [88, 39] on font "Registro asignado" at bounding box center [88, 40] width 52 height 6
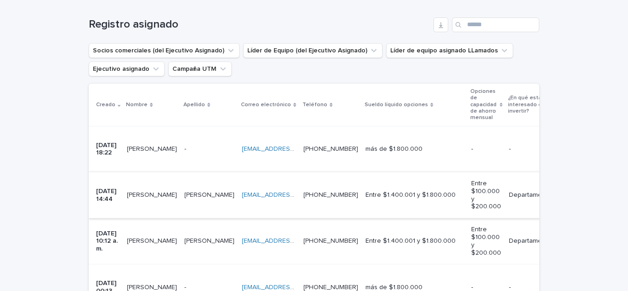
scroll to position [123, 0]
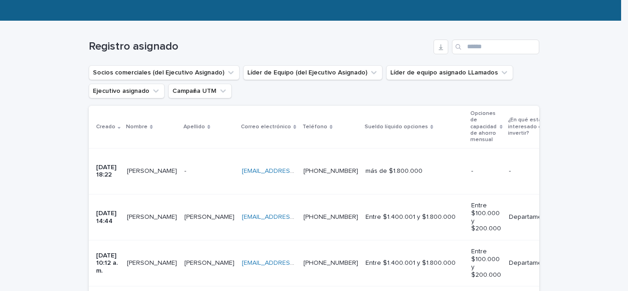
click at [110, 164] on font "[DATE] 18:22" at bounding box center [107, 171] width 22 height 14
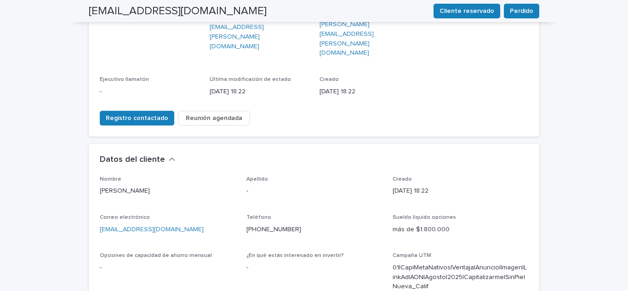
scroll to position [169, 0]
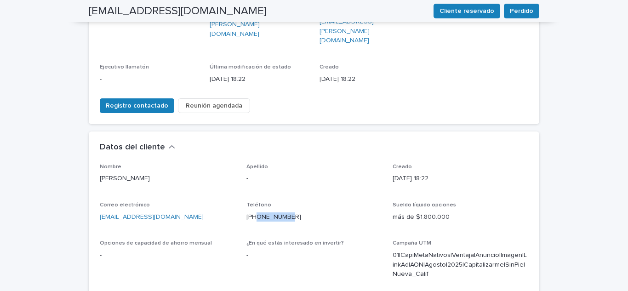
drag, startPoint x: 291, startPoint y: 186, endPoint x: 254, endPoint y: 182, distance: 37.4
click at [254, 210] on div "[PHONE_NUMBER]" at bounding box center [314, 215] width 136 height 11
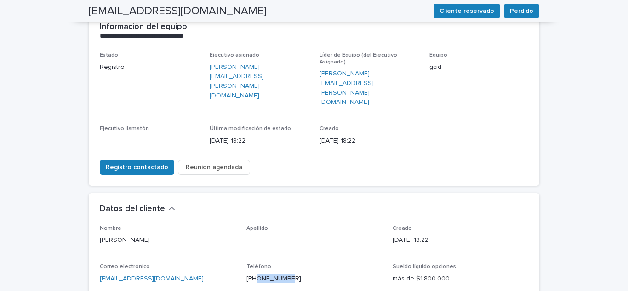
scroll to position [77, 0]
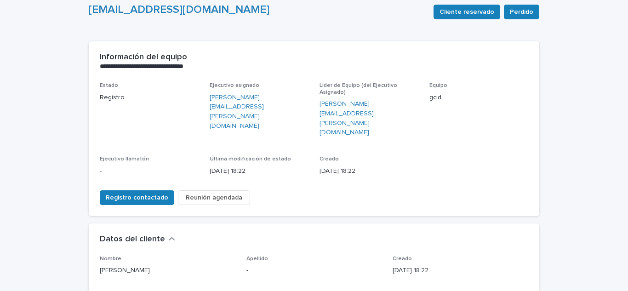
click at [120, 100] on p "Registro" at bounding box center [149, 98] width 99 height 10
click at [123, 193] on span "Registro contactado" at bounding box center [137, 197] width 62 height 9
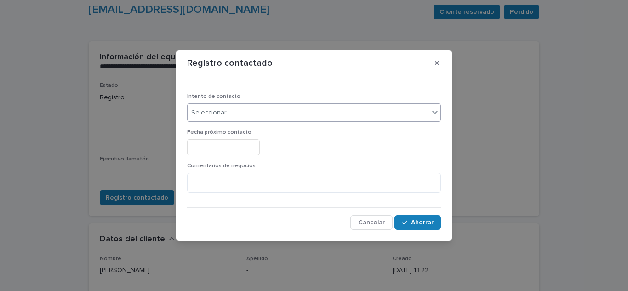
click at [217, 109] on font "Seleccionar..." at bounding box center [210, 112] width 39 height 6
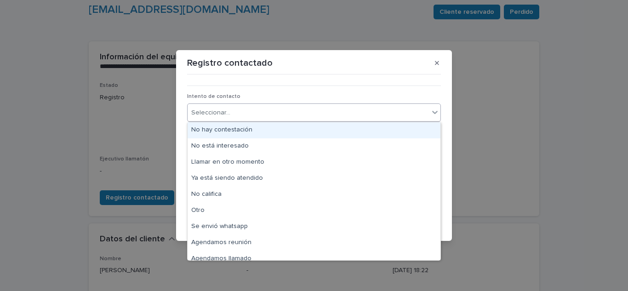
click at [240, 129] on font "No hay contestación" at bounding box center [221, 129] width 61 height 6
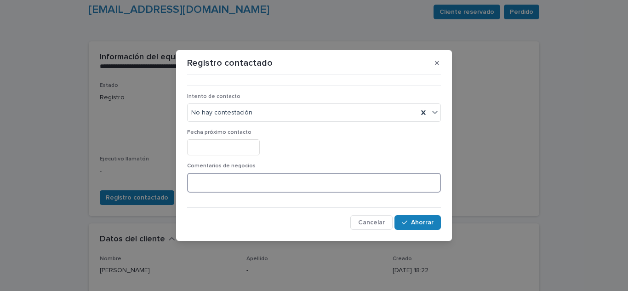
click at [305, 188] on textarea at bounding box center [314, 183] width 254 height 20
type textarea "**********"
click at [417, 223] on font "Ahorrar" at bounding box center [422, 222] width 23 height 6
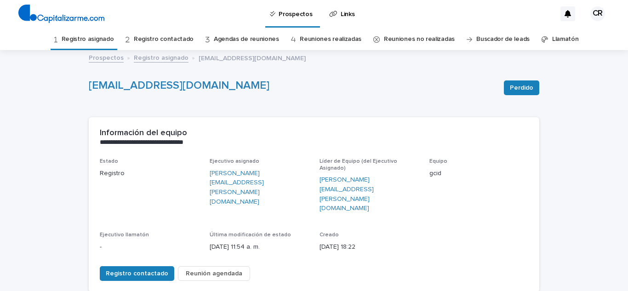
scroll to position [0, 0]
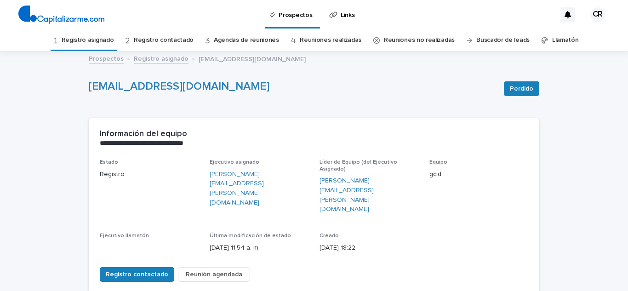
click at [98, 39] on font "Registro asignado" at bounding box center [88, 40] width 52 height 6
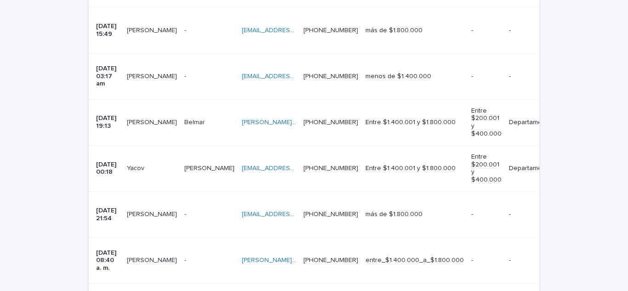
scroll to position [398, 0]
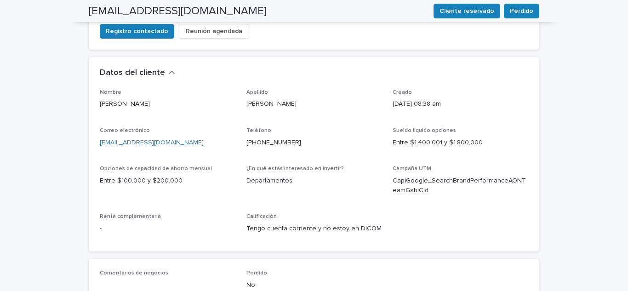
scroll to position [239, 0]
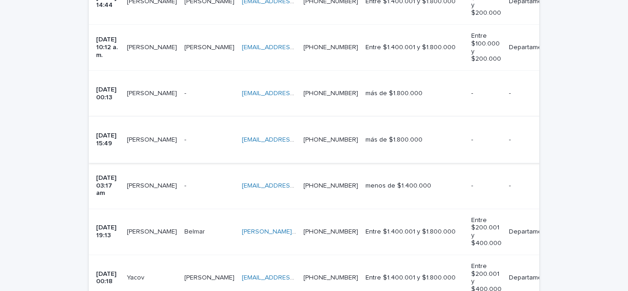
scroll to position [305, 0]
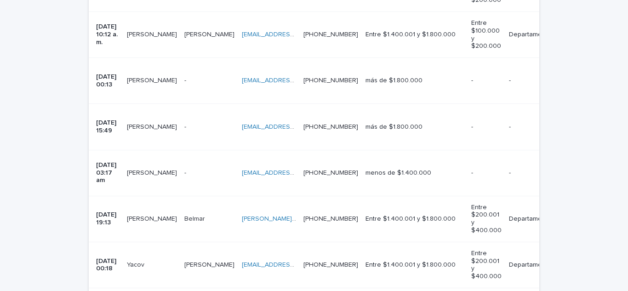
click at [99, 158] on div "[DATE] 03:17 am" at bounding box center [107, 173] width 23 height 30
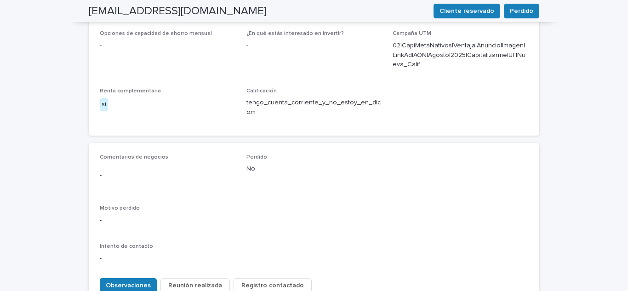
scroll to position [398, 0]
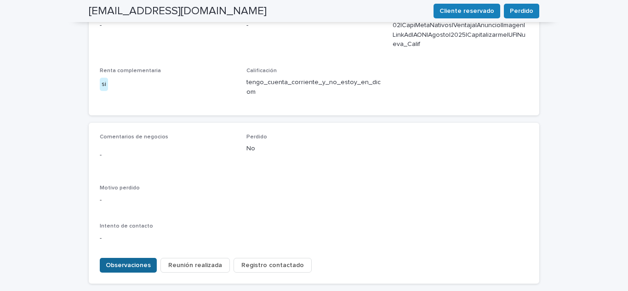
click at [126, 262] on font "Observaciones" at bounding box center [128, 265] width 45 height 6
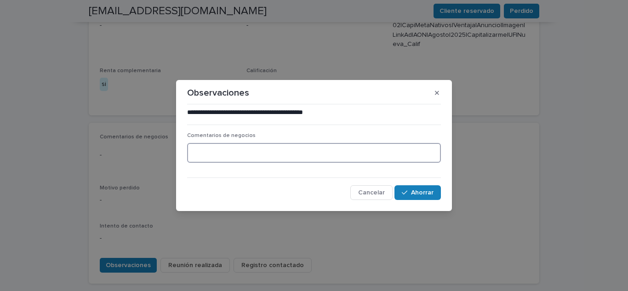
click at [213, 154] on textarea at bounding box center [314, 153] width 254 height 20
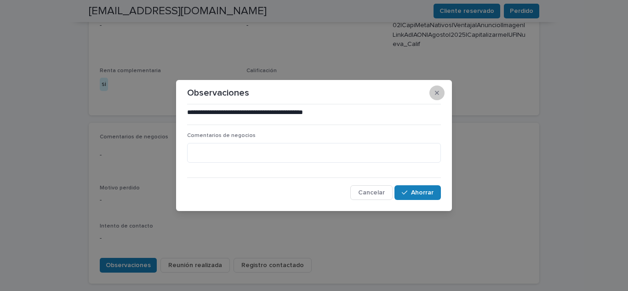
click at [437, 93] on icon "button" at bounding box center [437, 93] width 4 height 4
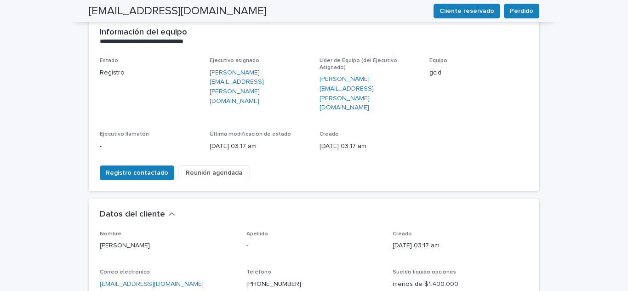
scroll to position [92, 0]
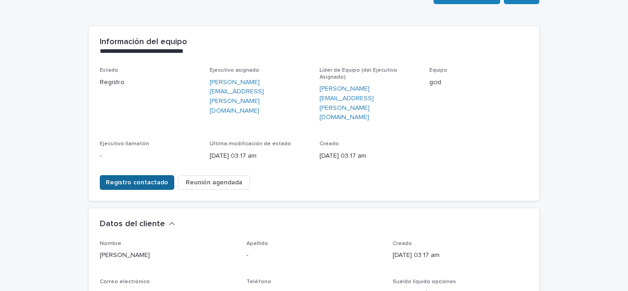
click at [150, 175] on button "Registro contactado" at bounding box center [137, 182] width 74 height 15
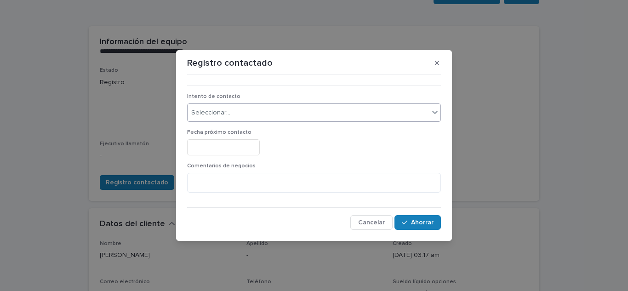
click at [238, 112] on div "Seleccionar..." at bounding box center [307, 112] width 241 height 15
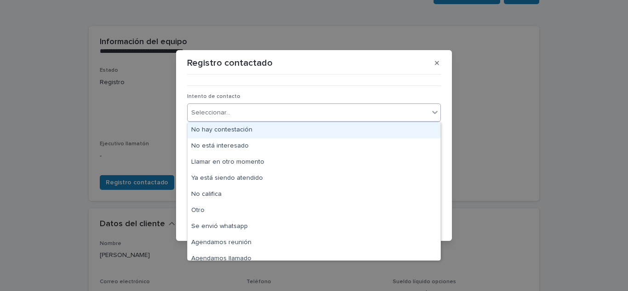
click at [240, 132] on font "No hay contestación" at bounding box center [221, 129] width 61 height 6
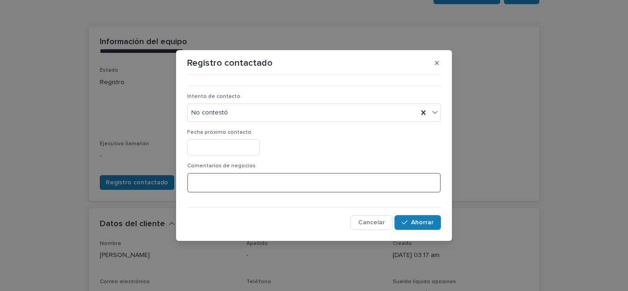
click at [286, 187] on textarea at bounding box center [314, 183] width 254 height 20
type textarea "**********"
click at [419, 224] on font "Ahorrar" at bounding box center [422, 222] width 23 height 6
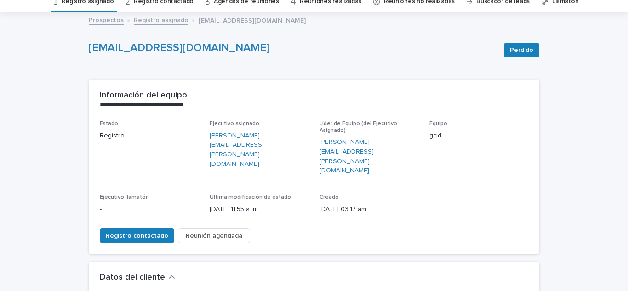
scroll to position [24, 0]
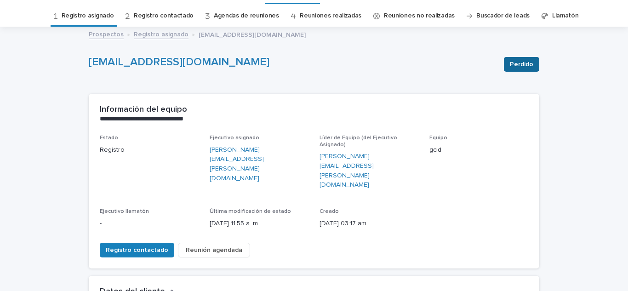
click at [519, 61] on font "Perdido" at bounding box center [520, 64] width 23 height 6
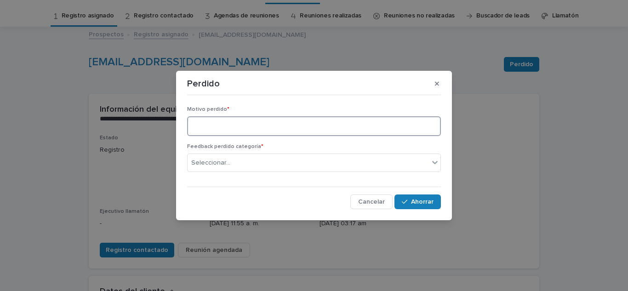
click at [268, 129] on textarea at bounding box center [314, 126] width 254 height 20
type textarea "**********"
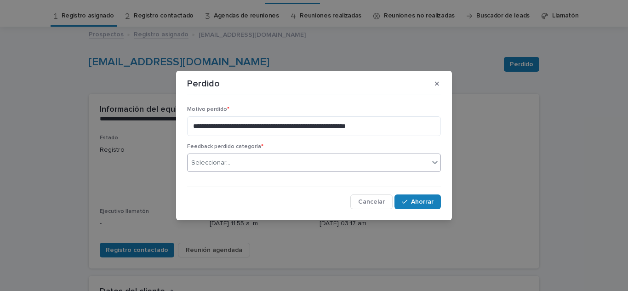
click at [374, 168] on div "Seleccionar..." at bounding box center [307, 162] width 241 height 15
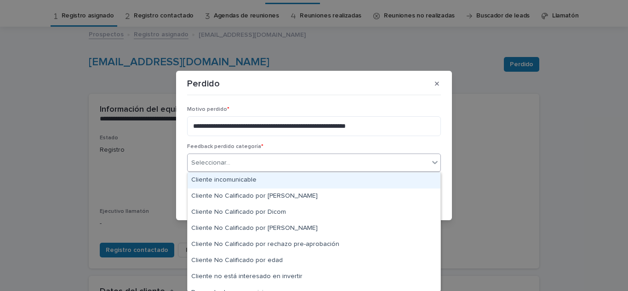
click at [278, 186] on div "Cliente incomunicable" at bounding box center [313, 180] width 253 height 16
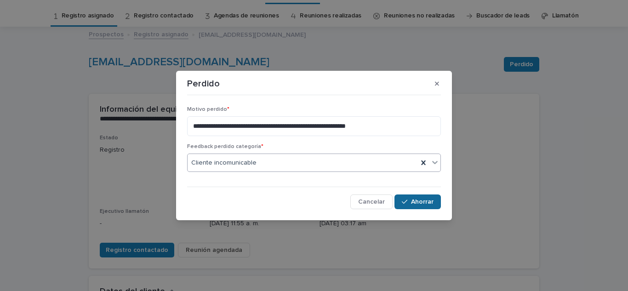
click at [409, 202] on div "button" at bounding box center [406, 201] width 9 height 6
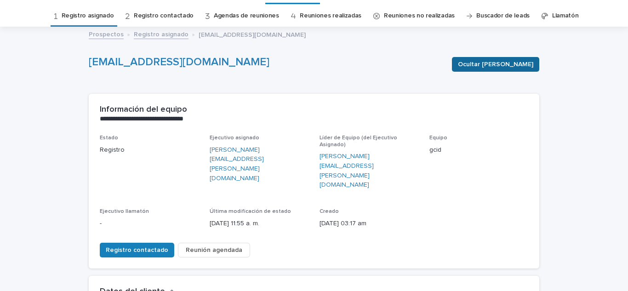
click at [502, 64] on font "Ocultar [PERSON_NAME]" at bounding box center [495, 64] width 75 height 6
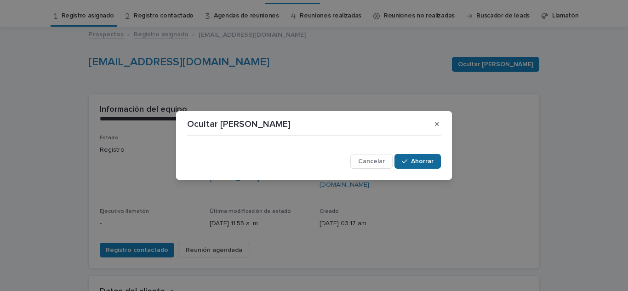
click at [402, 164] on icon "button" at bounding box center [405, 161] width 6 height 6
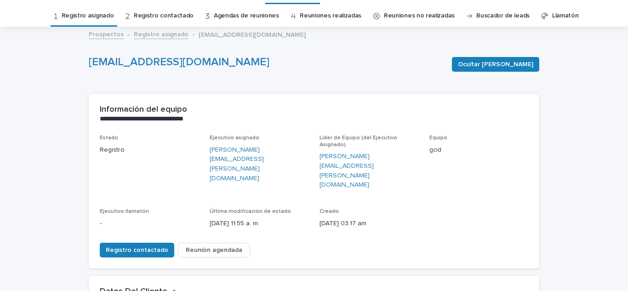
click at [98, 34] on font "Prospectos" at bounding box center [106, 34] width 35 height 6
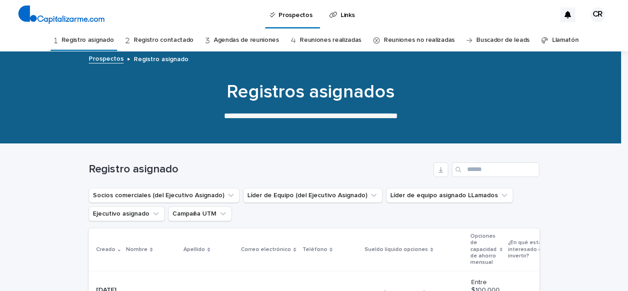
click at [83, 38] on font "Registro asignado" at bounding box center [88, 40] width 52 height 6
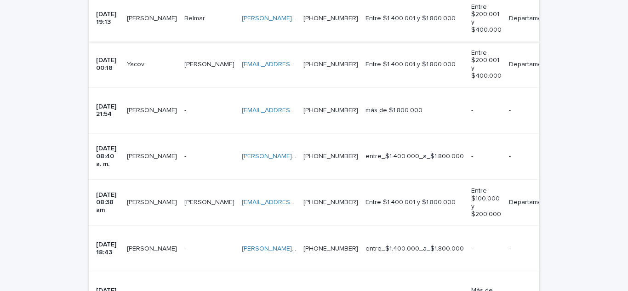
scroll to position [475, 0]
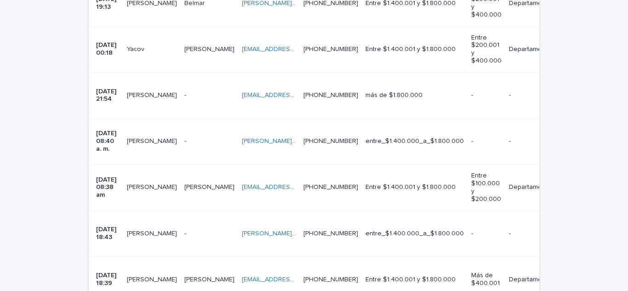
click at [132, 164] on td "[PERSON_NAME]" at bounding box center [151, 187] width 57 height 46
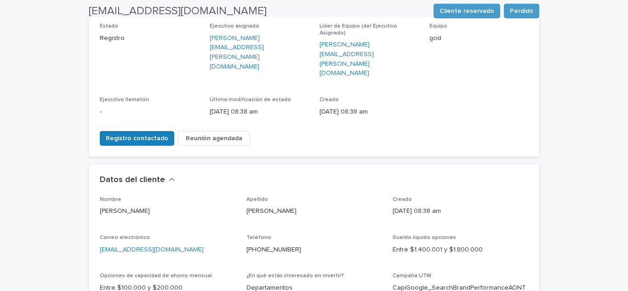
scroll to position [136, 0]
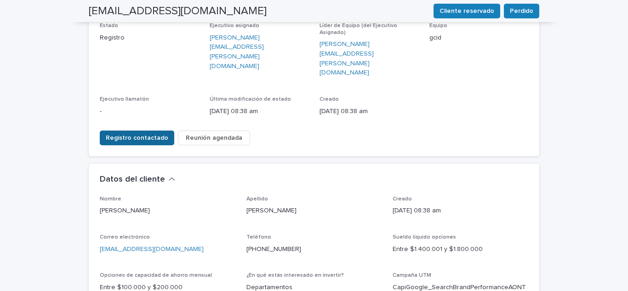
click at [136, 135] on font "Registro contactado" at bounding box center [137, 138] width 62 height 6
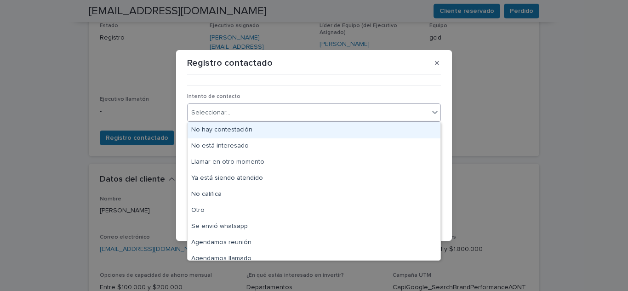
click at [230, 109] on div "Seleccionar..." at bounding box center [307, 112] width 241 height 15
click at [230, 126] on font "No hay contestación" at bounding box center [221, 129] width 61 height 6
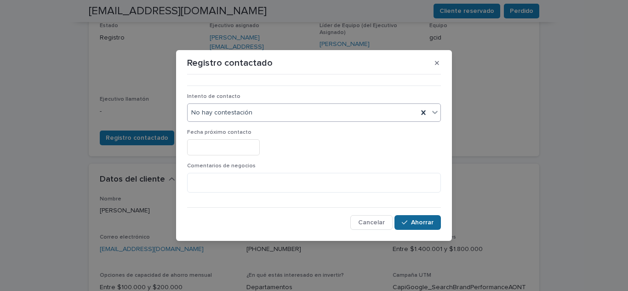
click at [412, 220] on font "Ahorrar" at bounding box center [422, 222] width 23 height 6
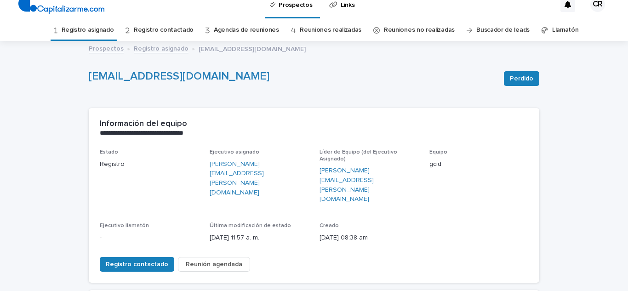
scroll to position [0, 0]
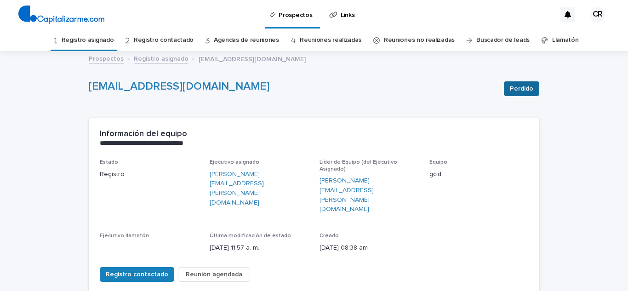
click at [522, 86] on font "Perdido" at bounding box center [520, 88] width 23 height 6
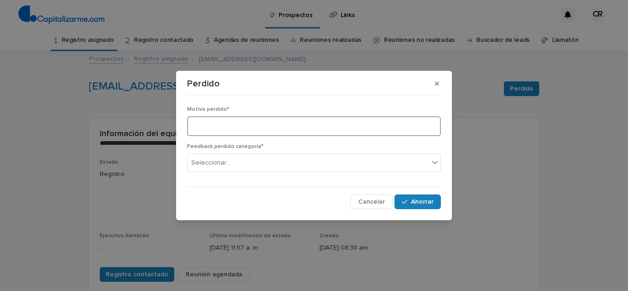
click at [289, 124] on textarea at bounding box center [314, 126] width 254 height 20
click at [288, 126] on textarea at bounding box center [314, 126] width 254 height 20
drag, startPoint x: 368, startPoint y: 128, endPoint x: 303, endPoint y: 126, distance: 64.8
click at [303, 126] on textarea "**********" at bounding box center [314, 126] width 254 height 20
click at [383, 127] on textarea "**********" at bounding box center [314, 126] width 254 height 20
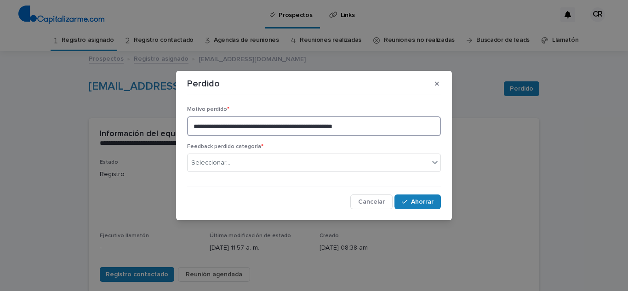
drag, startPoint x: 376, startPoint y: 127, endPoint x: 302, endPoint y: 129, distance: 73.5
click at [302, 129] on textarea "**********" at bounding box center [314, 126] width 254 height 20
type textarea "**********"
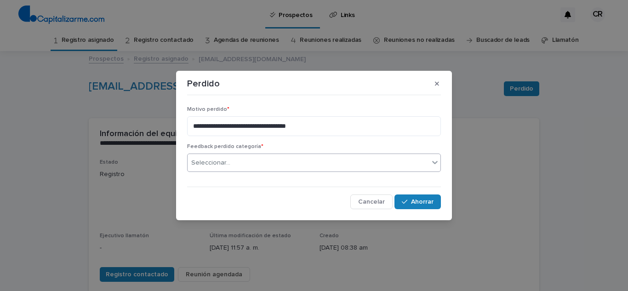
click at [279, 162] on div "Seleccionar..." at bounding box center [307, 162] width 241 height 15
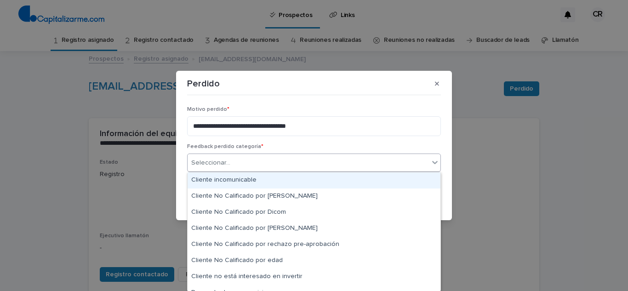
click at [216, 177] on font "Cliente incomunicable" at bounding box center [223, 179] width 65 height 6
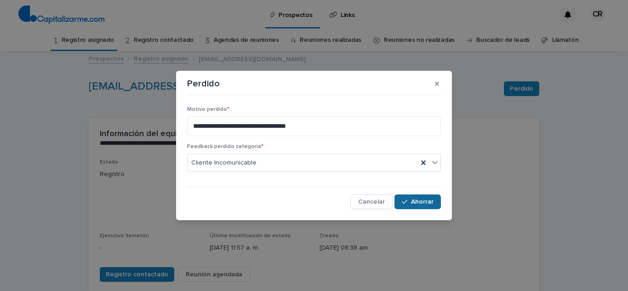
click at [421, 202] on font "Ahorrar" at bounding box center [422, 201] width 23 height 6
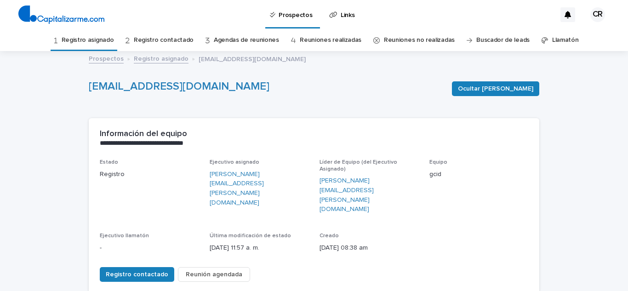
click at [89, 40] on font "Registro asignado" at bounding box center [88, 40] width 52 height 6
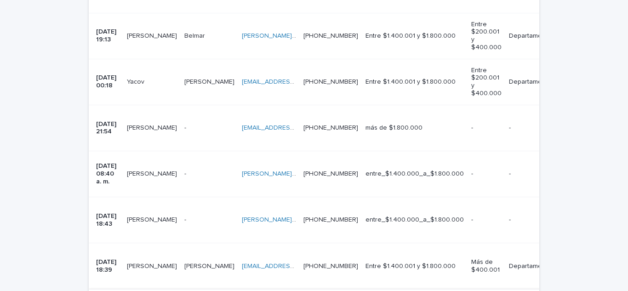
scroll to position [398, 0]
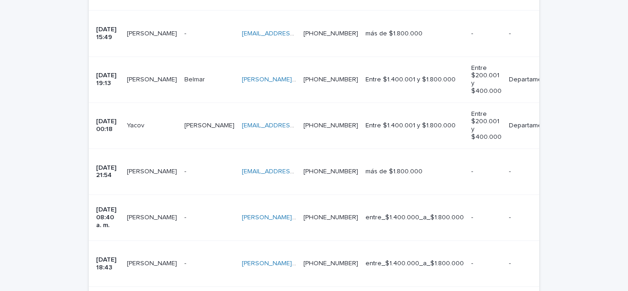
click at [102, 164] on font "[DATE] 21:54" at bounding box center [107, 171] width 22 height 14
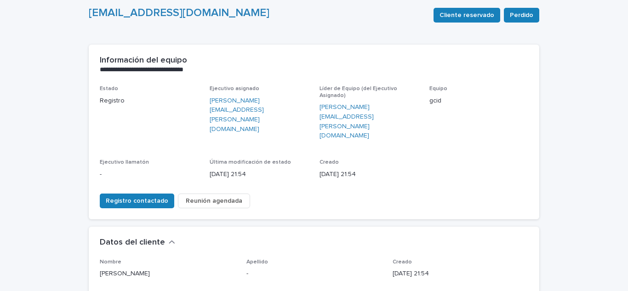
scroll to position [77, 0]
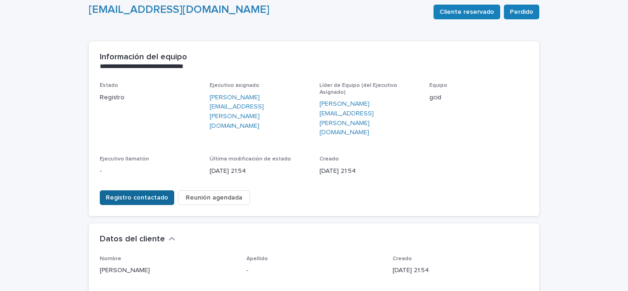
click at [136, 194] on font "Registro contactado" at bounding box center [137, 197] width 62 height 6
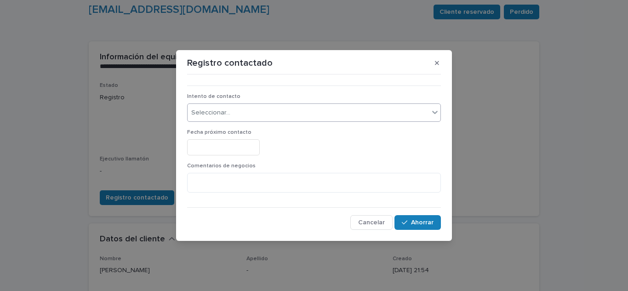
click at [232, 117] on div "Seleccionar..." at bounding box center [307, 112] width 241 height 15
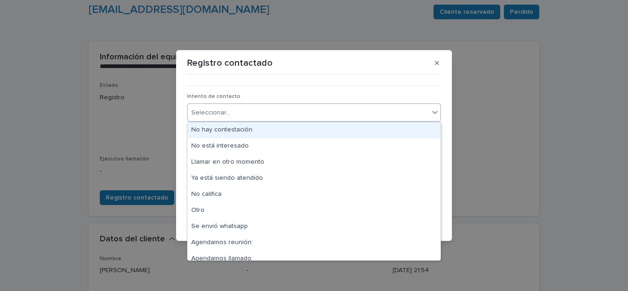
click at [231, 129] on font "No hay contestación" at bounding box center [221, 129] width 61 height 6
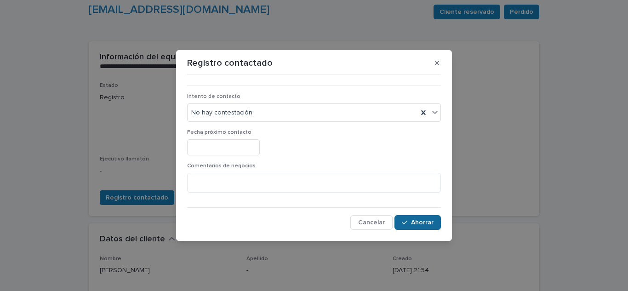
click at [419, 224] on font "Ahorrar" at bounding box center [422, 222] width 23 height 6
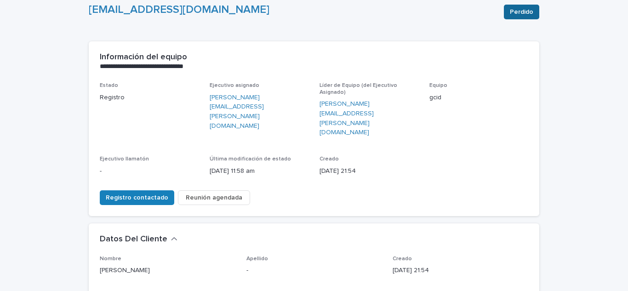
click at [521, 12] on font "Perdido" at bounding box center [520, 12] width 23 height 6
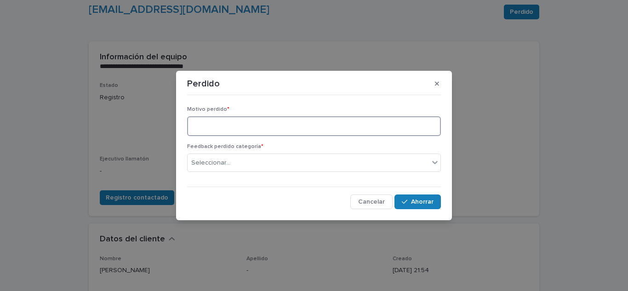
click at [258, 125] on textarea at bounding box center [314, 126] width 254 height 20
type textarea "**********"
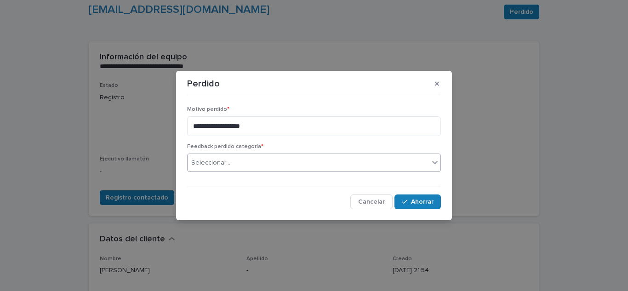
click at [355, 158] on div "Seleccionar..." at bounding box center [307, 162] width 241 height 15
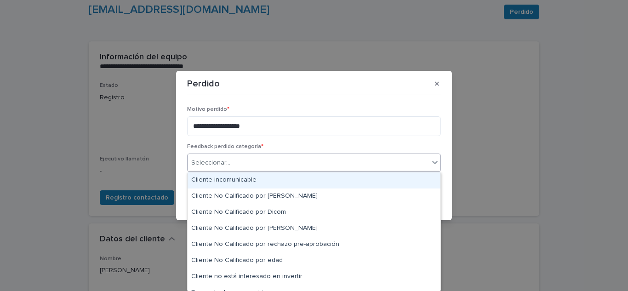
click at [281, 178] on div "Cliente incomunicable" at bounding box center [313, 180] width 253 height 16
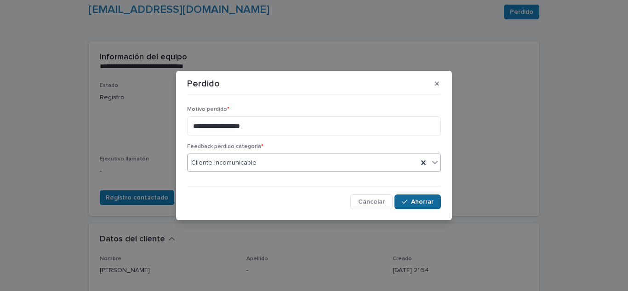
click at [415, 205] on button "Ahorrar" at bounding box center [417, 201] width 46 height 15
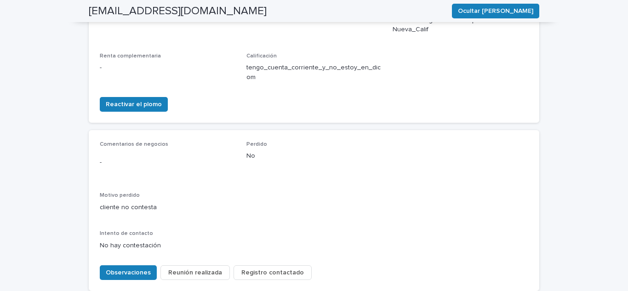
scroll to position [429, 0]
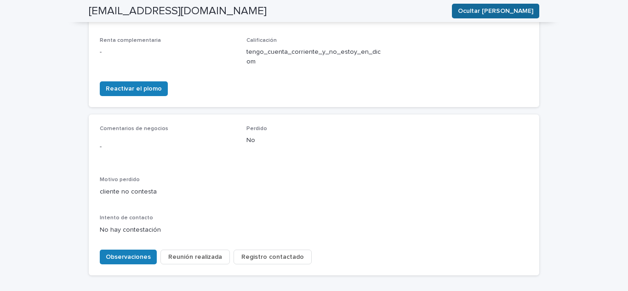
click at [498, 12] on font "Ocultar [PERSON_NAME]" at bounding box center [495, 11] width 75 height 6
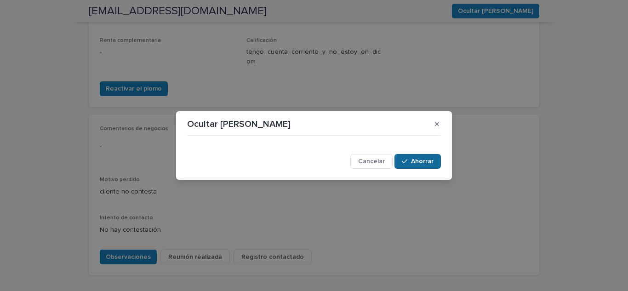
click at [426, 156] on button "Ahorrar" at bounding box center [417, 161] width 46 height 15
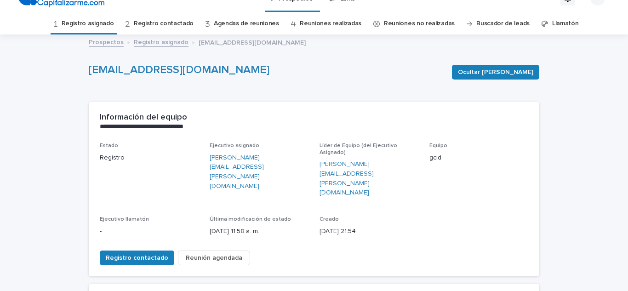
scroll to position [15, 0]
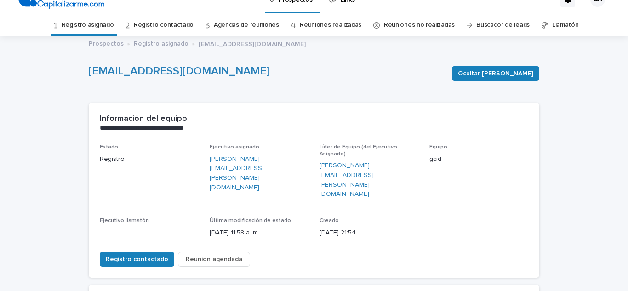
click at [162, 24] on font "Registro contactado" at bounding box center [164, 25] width 60 height 6
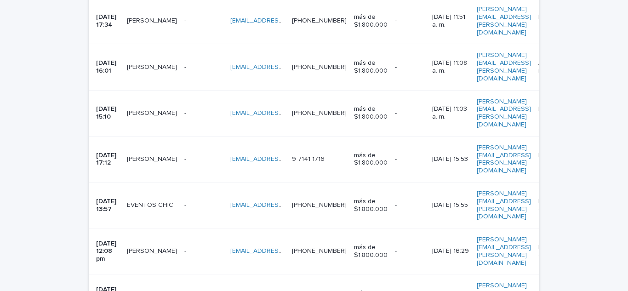
scroll to position [642, 0]
